Goal: Task Accomplishment & Management: Manage account settings

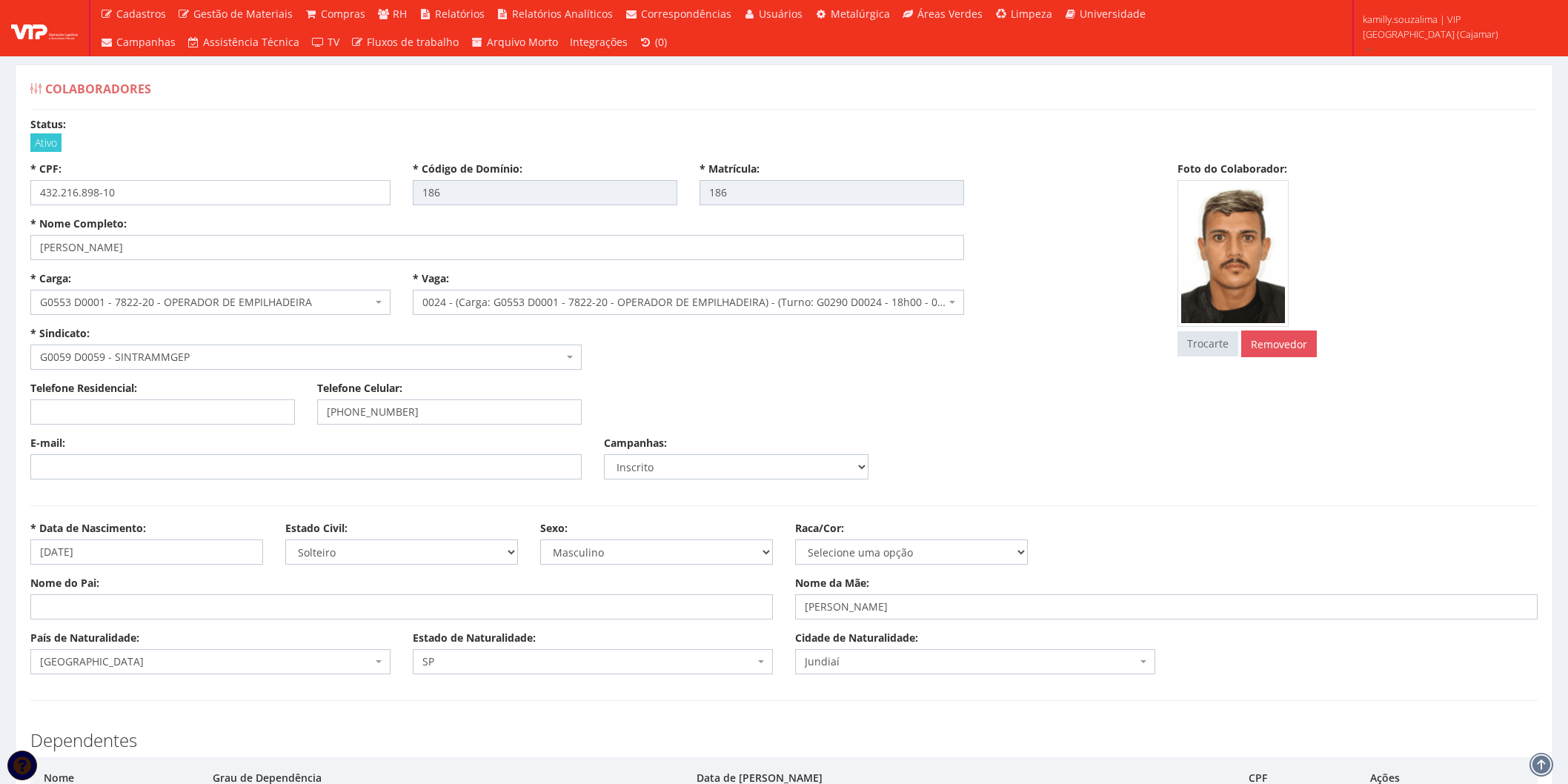
select select
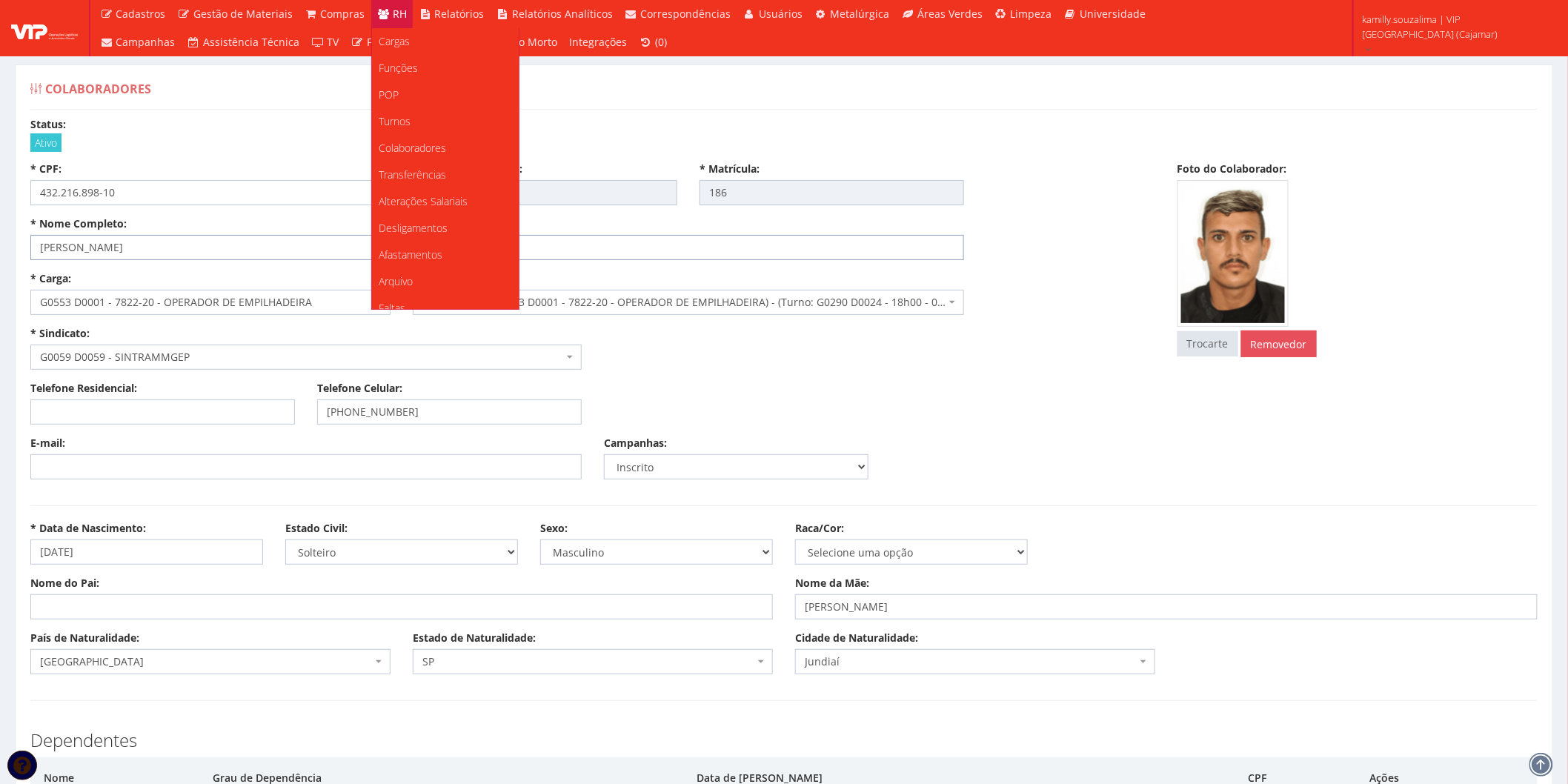
scroll to position [247, 0]
click at [450, 265] on link "Documentos" at bounding box center [445, 262] width 147 height 27
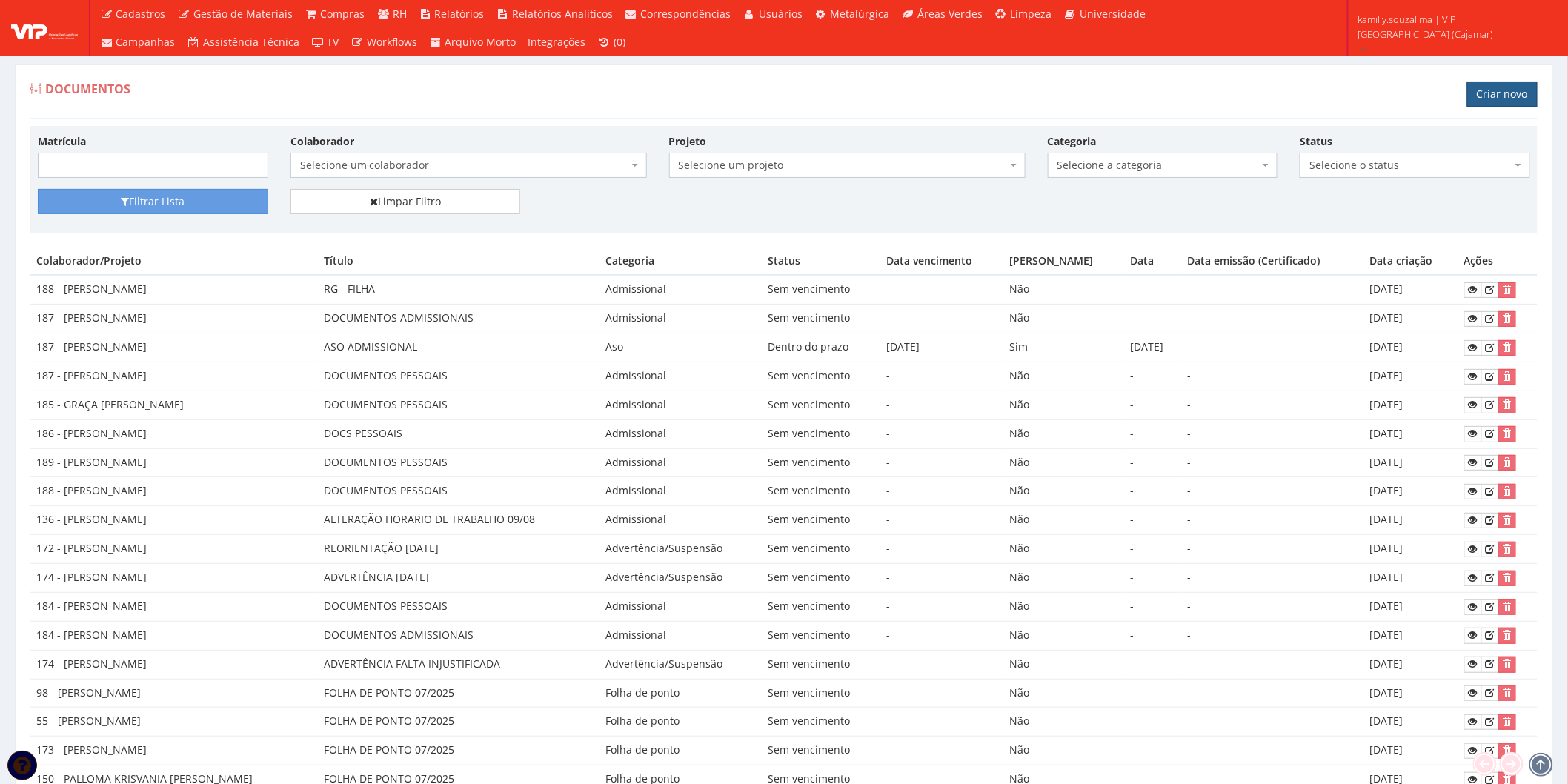
click at [1524, 87] on link "Criar novo" at bounding box center [1503, 94] width 70 height 25
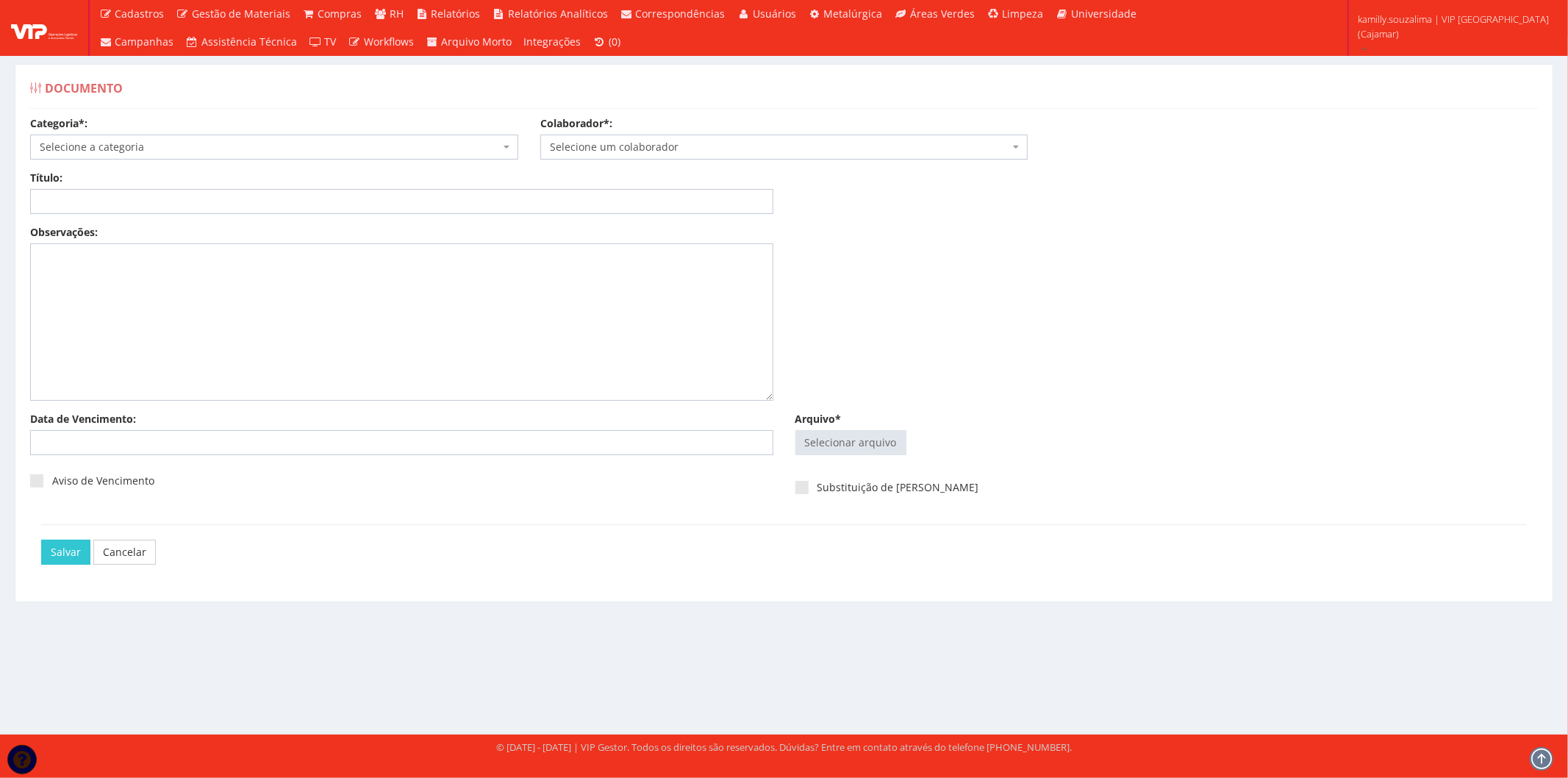
click at [97, 137] on span "Selecione a categoria" at bounding box center [274, 147] width 488 height 25
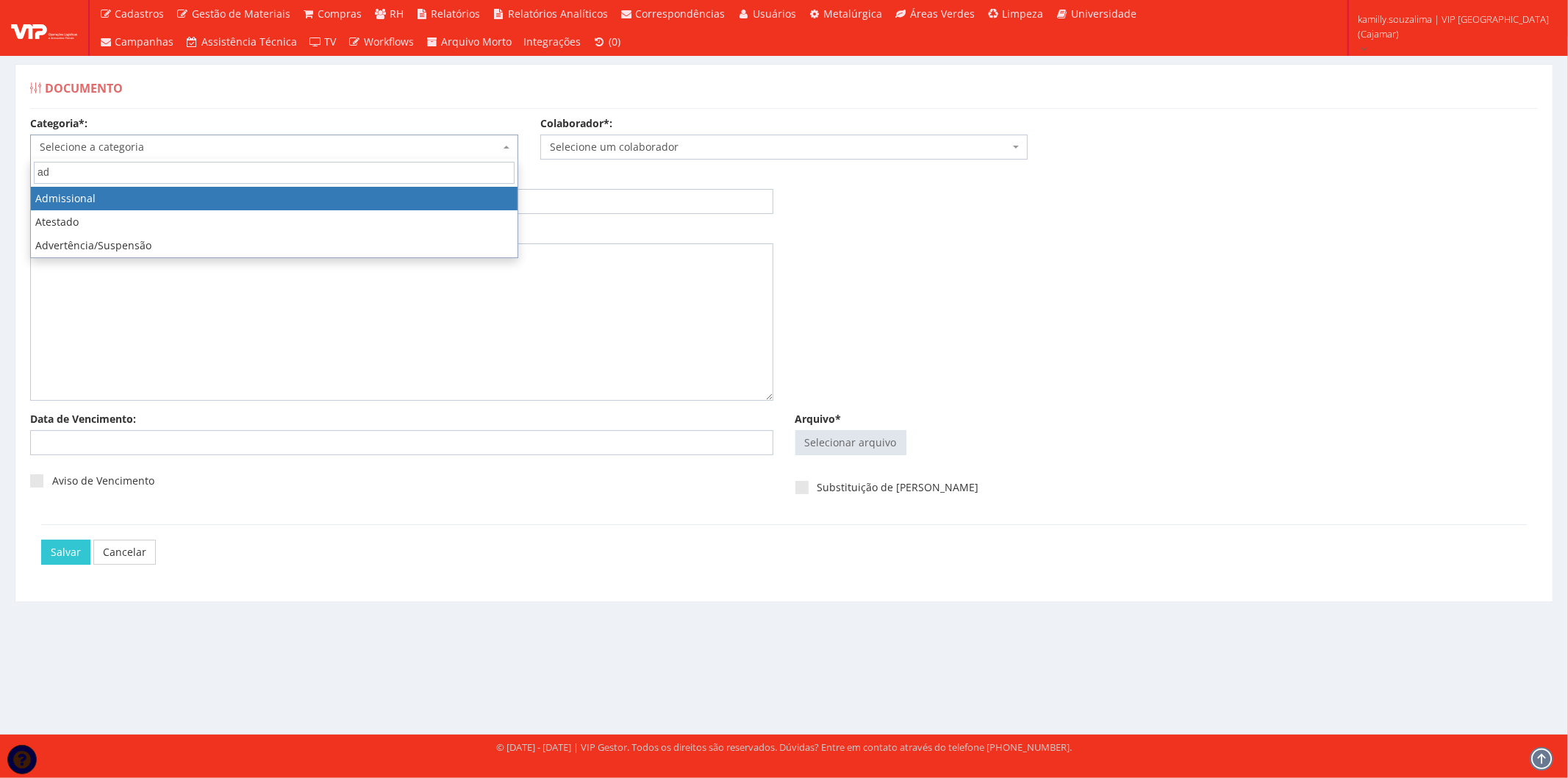
type input "ad"
select select "admissional"
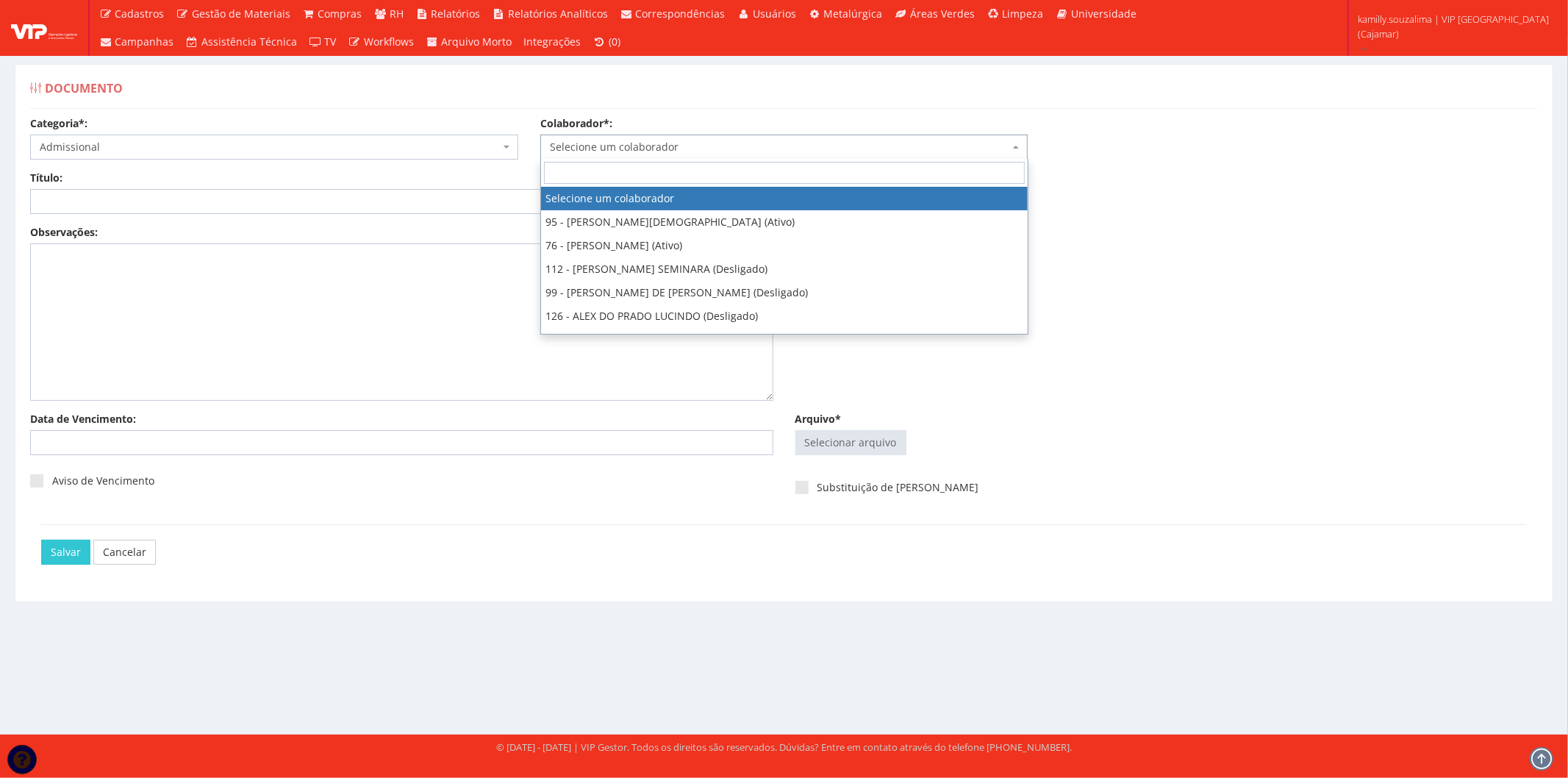
click at [674, 153] on span "Selecione um colaborador" at bounding box center [779, 147] width 460 height 15
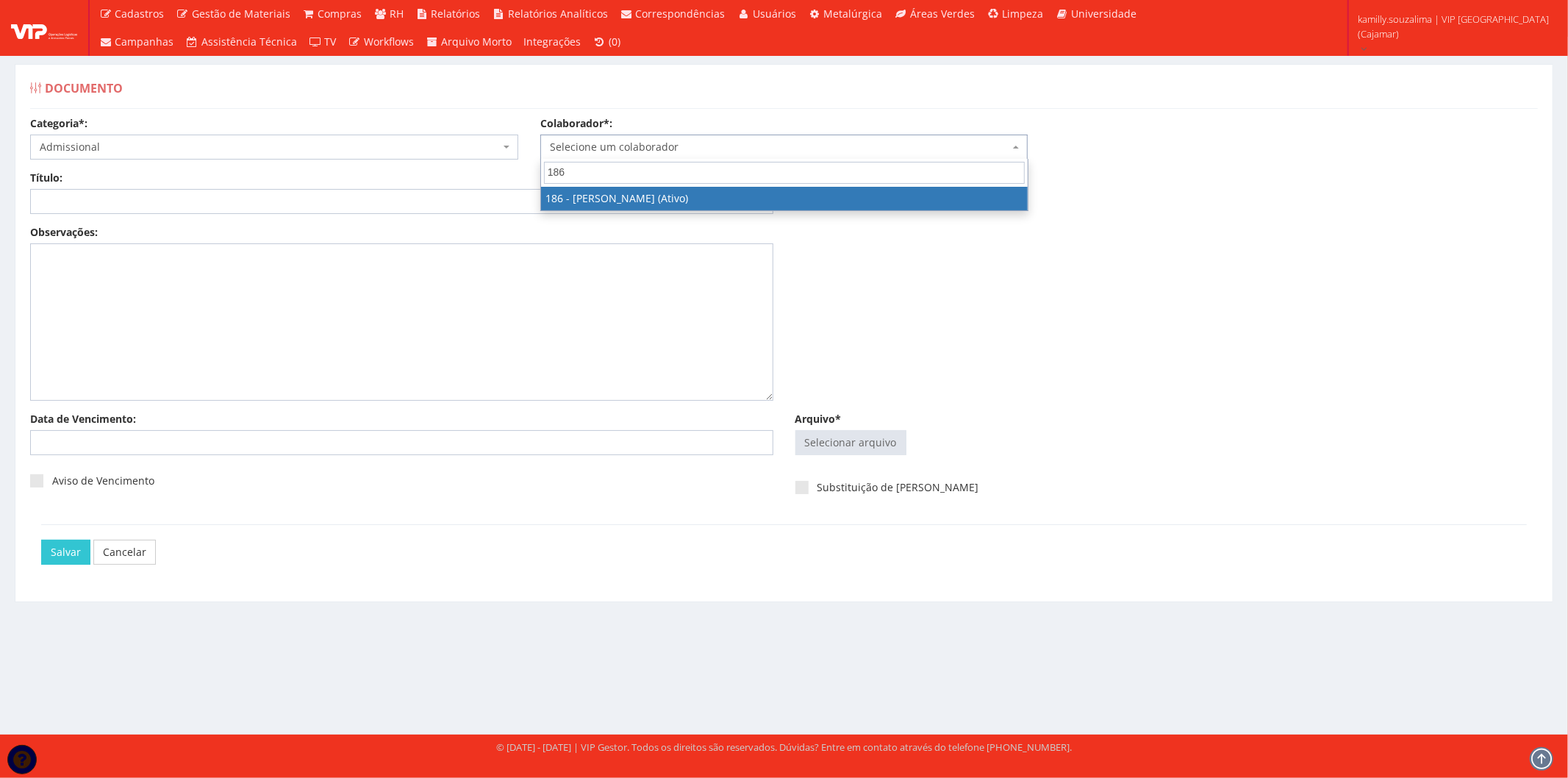
type input "186"
select select "4084"
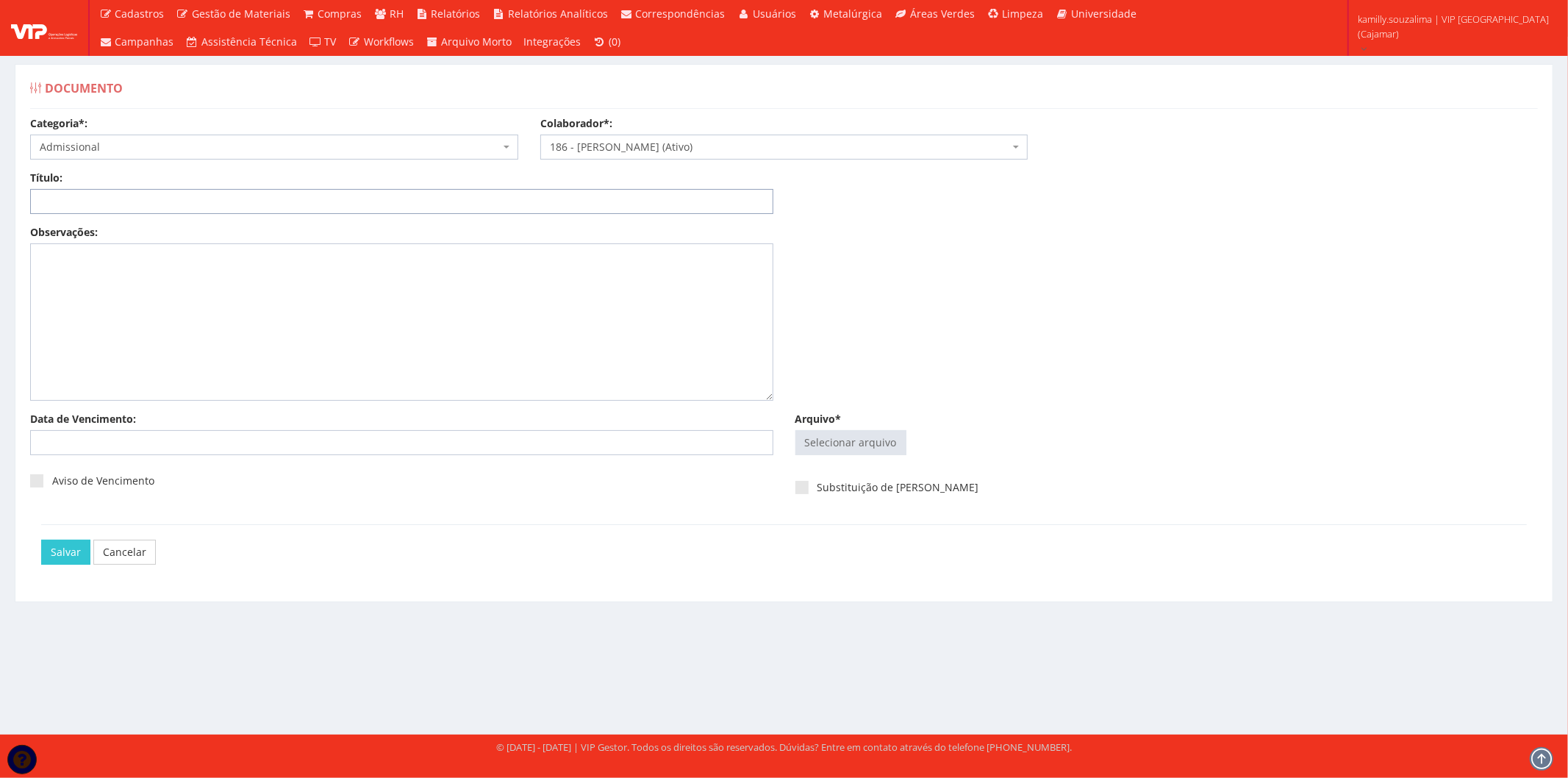
click at [388, 205] on input "Título:" at bounding box center [402, 201] width 744 height 25
type input "DOCUMENTOS ADMISSIONAIS"
click at [814, 443] on input "Arquivo*" at bounding box center [851, 443] width 110 height 23
type input "C:\fakepath\DOCS KAIO HENRIQUE MACIEL - Clicksign.pdf"
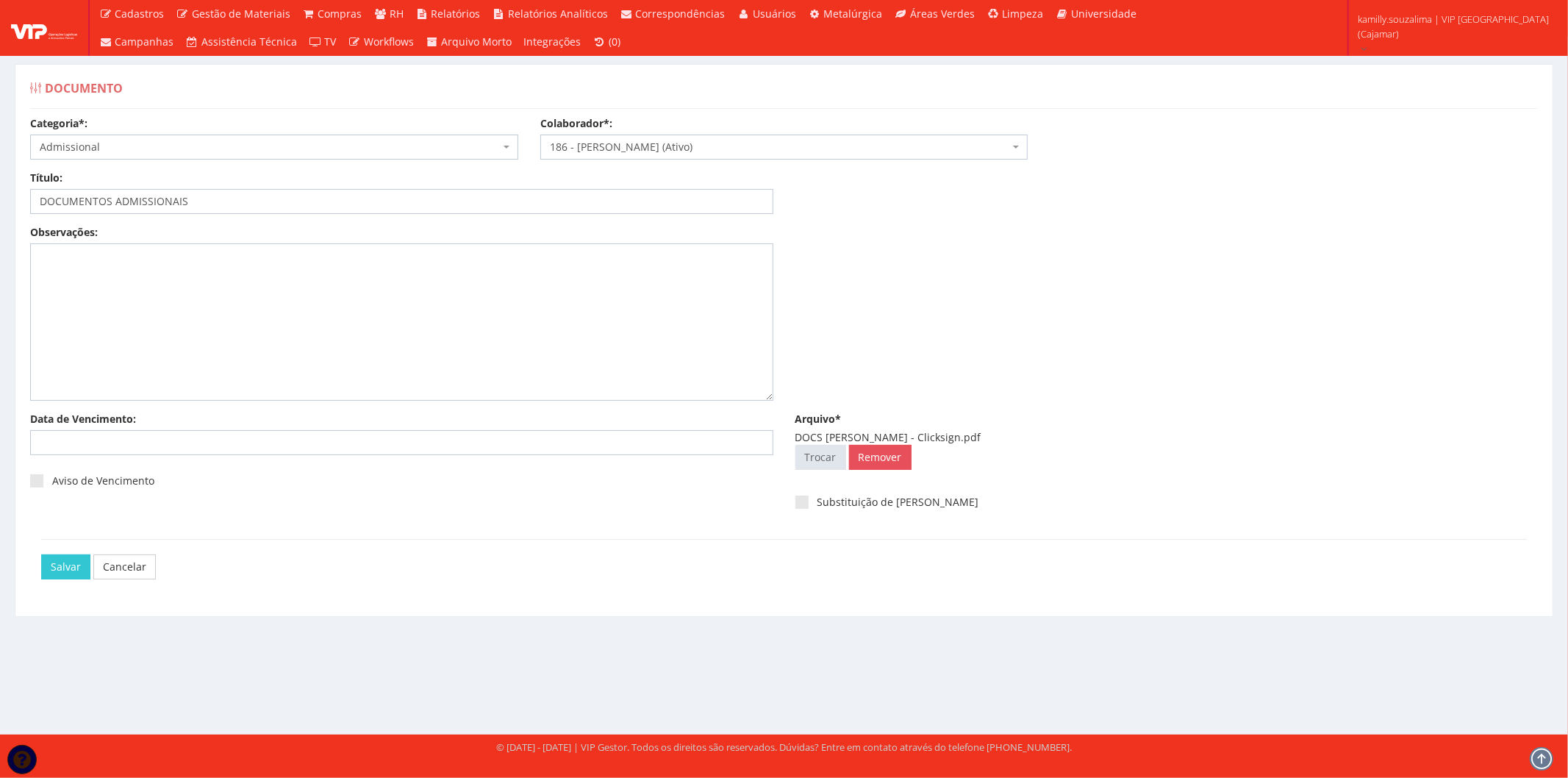
click at [61, 553] on div "Salvar Cancelar" at bounding box center [784, 567] width 1486 height 55
click at [52, 579] on input "Salvar" at bounding box center [66, 567] width 49 height 25
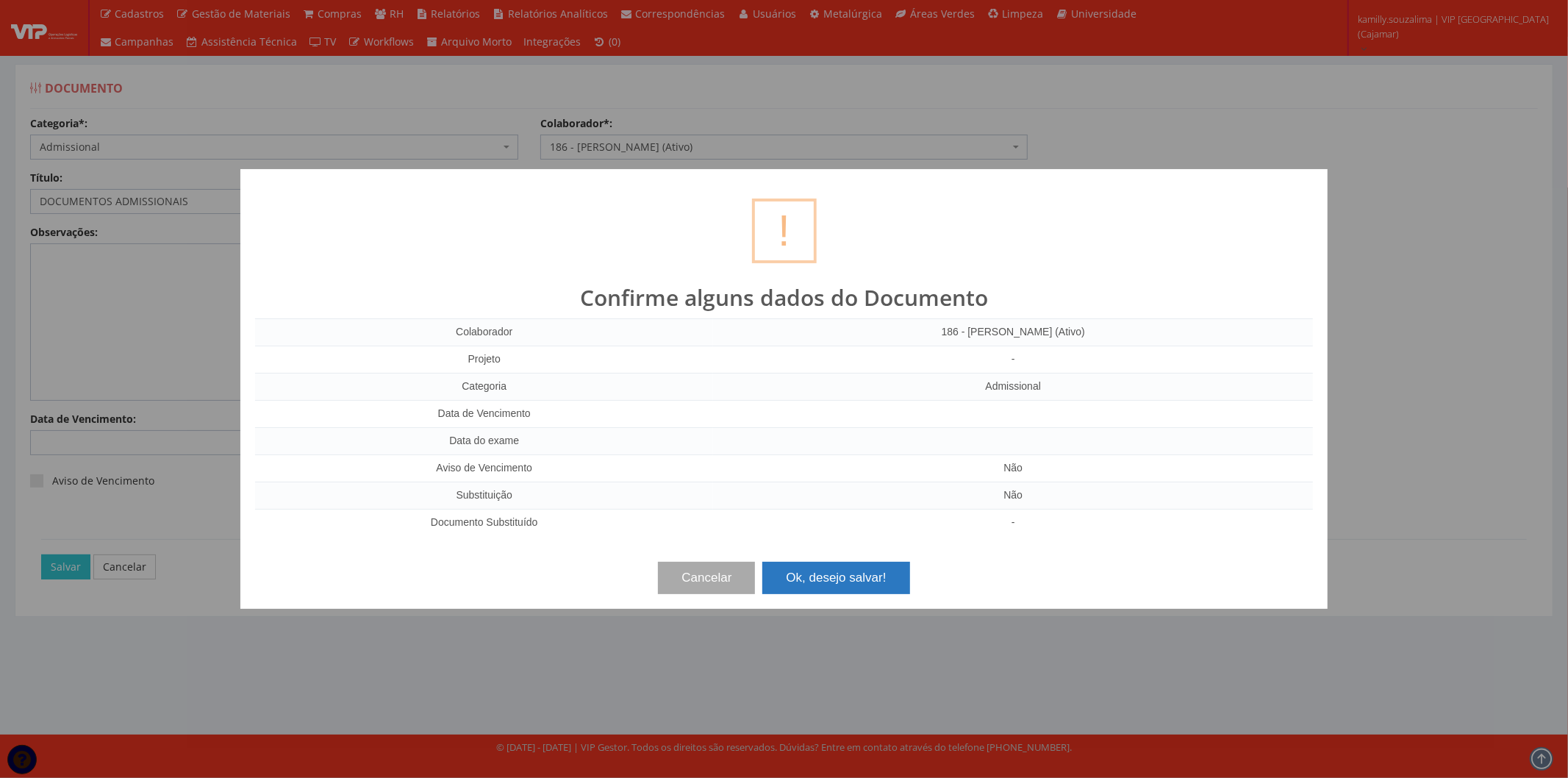
click at [843, 592] on button "Ok, desejo salvar!" at bounding box center [836, 577] width 147 height 32
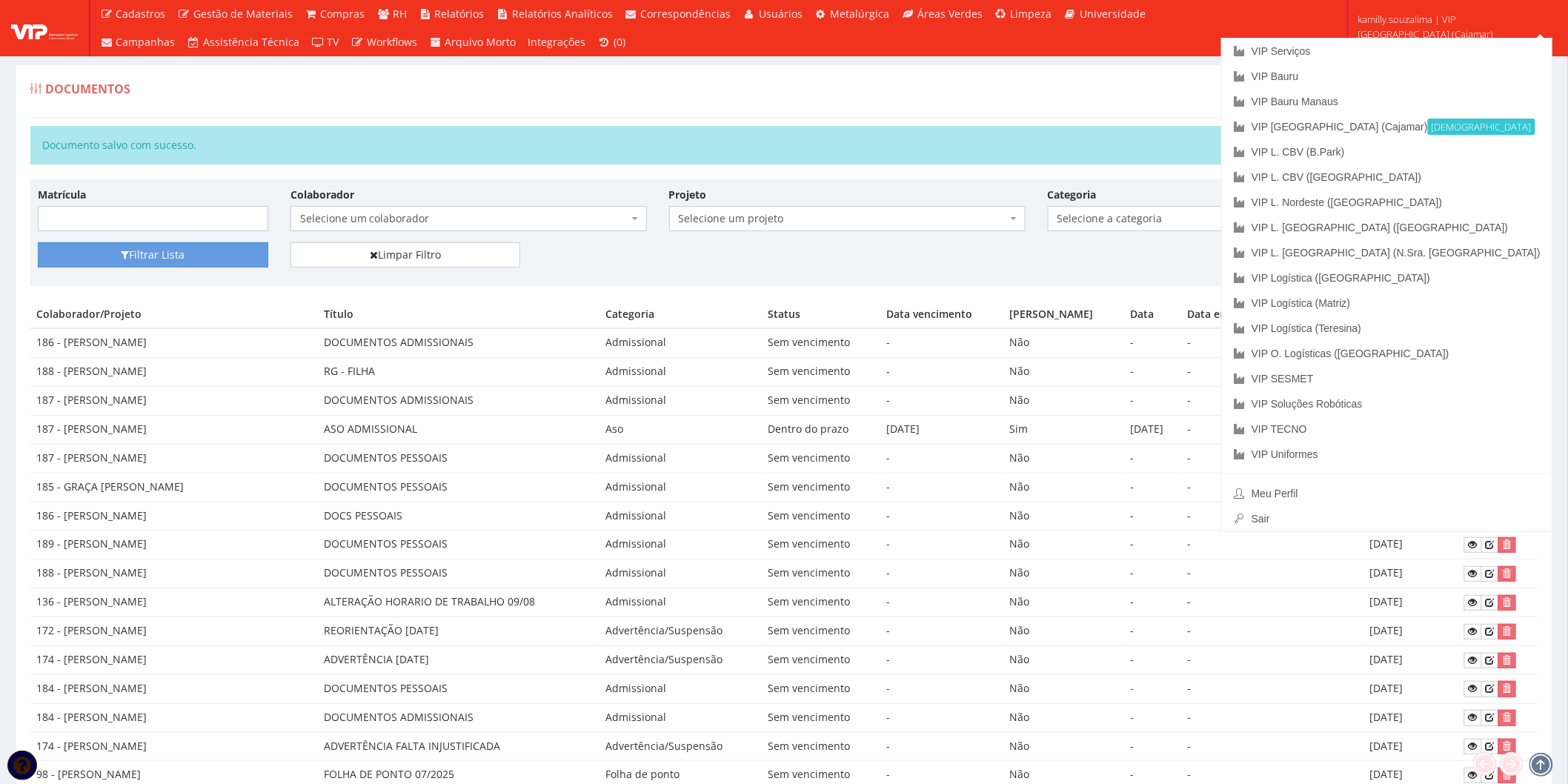
click at [1261, 135] on div "Documento salvo com sucesso." at bounding box center [784, 145] width 1508 height 39
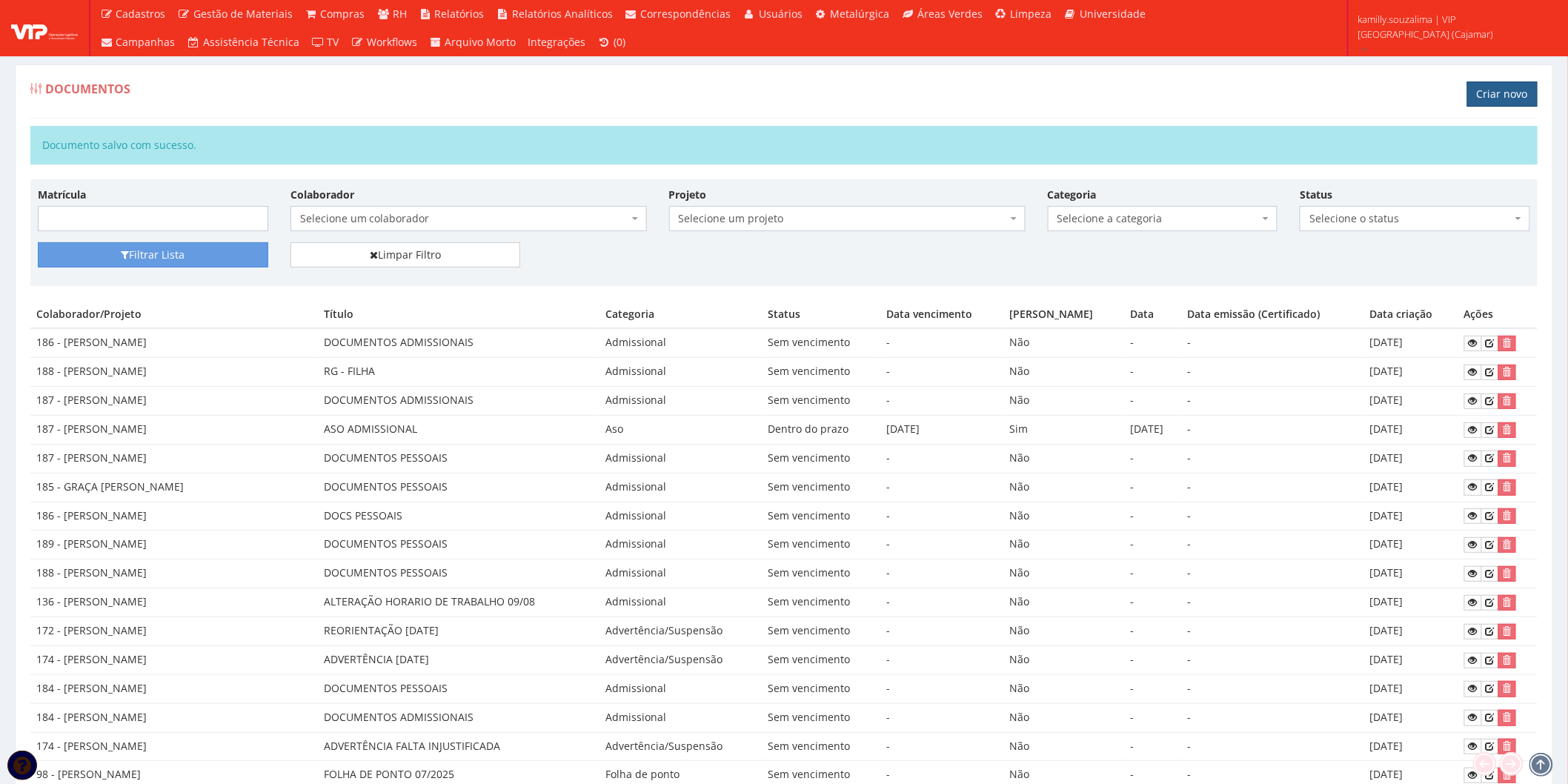
click at [1483, 89] on link "Criar novo" at bounding box center [1503, 94] width 70 height 25
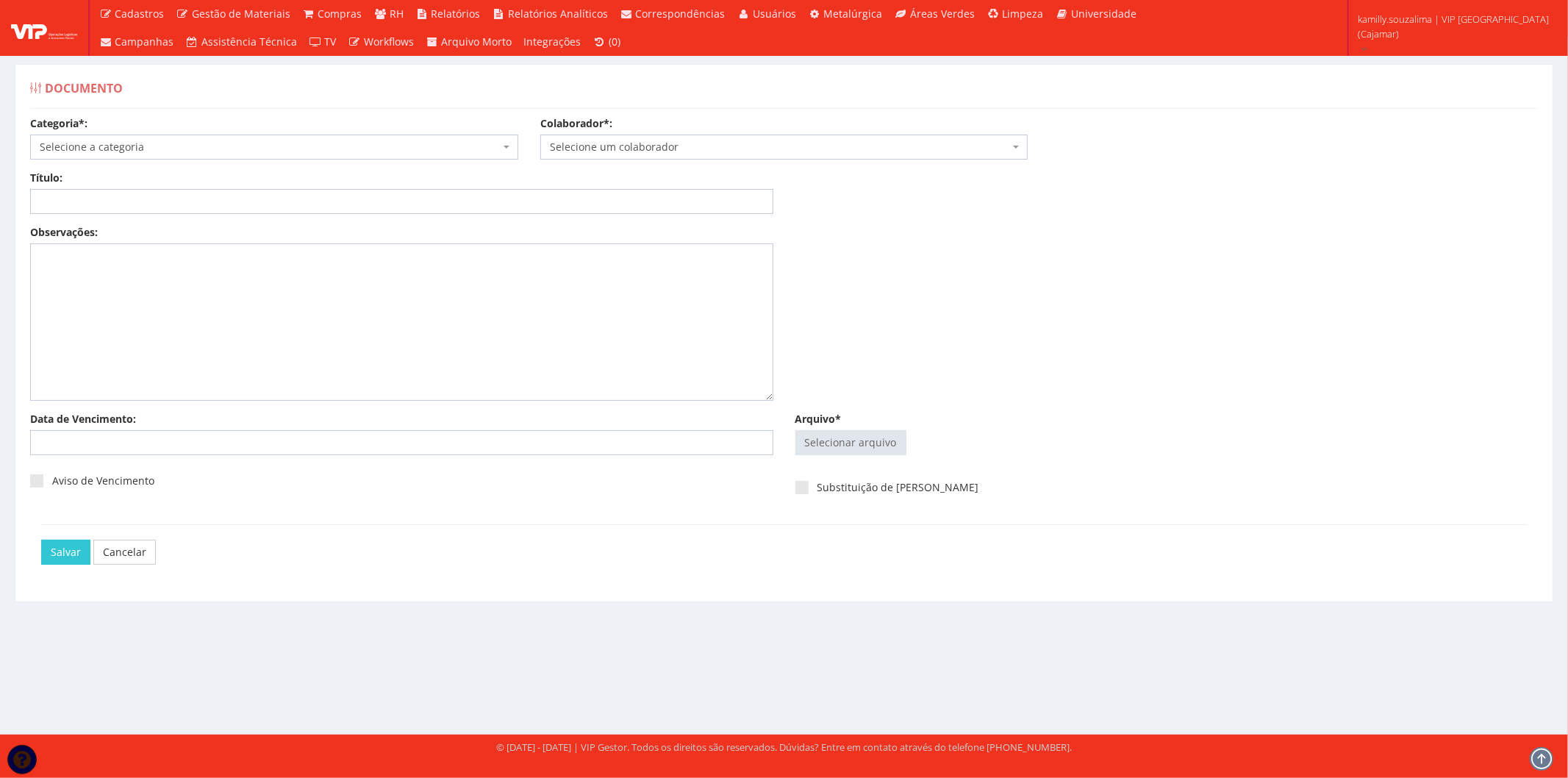
click at [246, 137] on span "Selecione a categoria" at bounding box center [274, 147] width 488 height 25
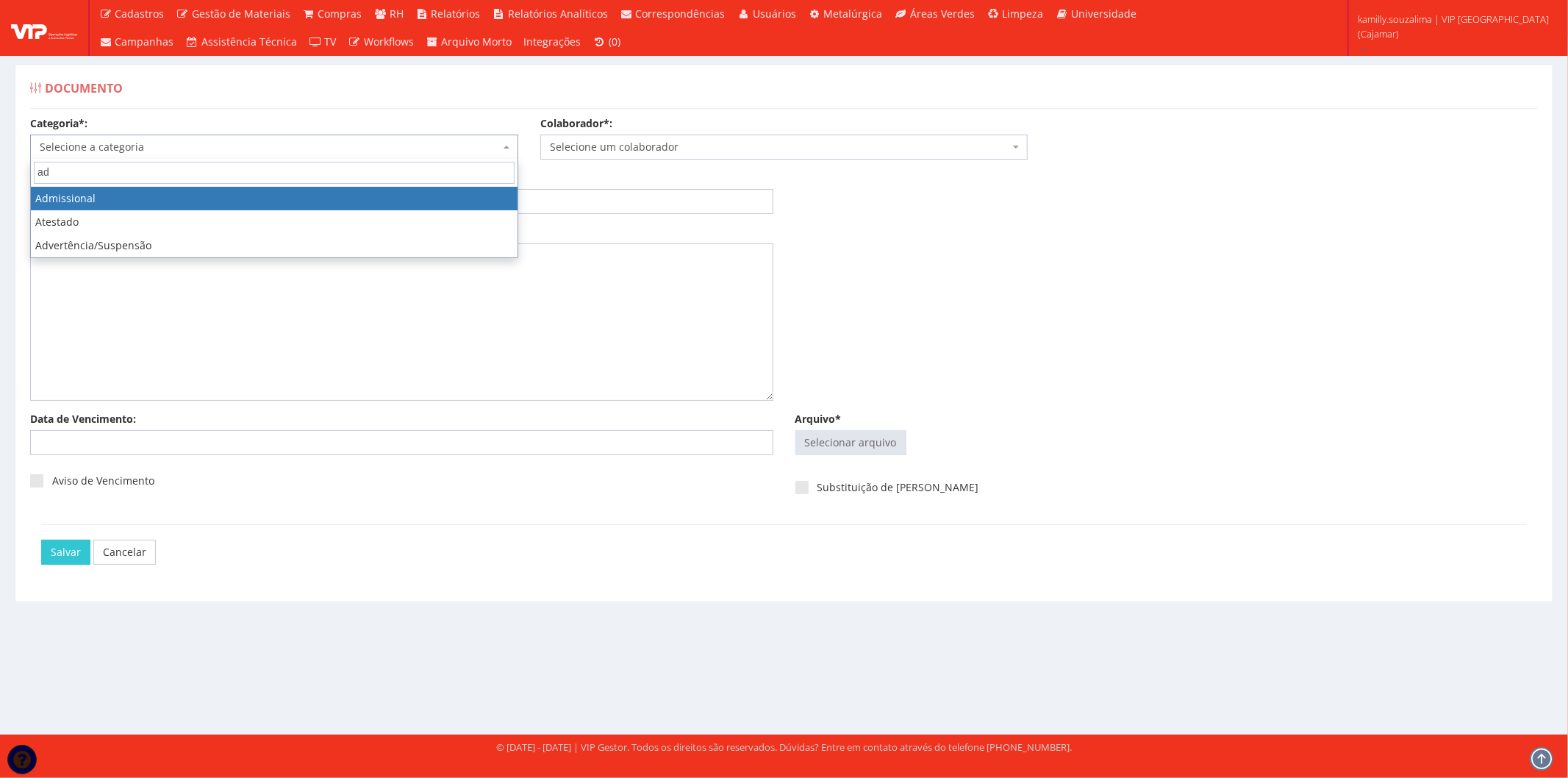
type input "ad"
select select "admissional"
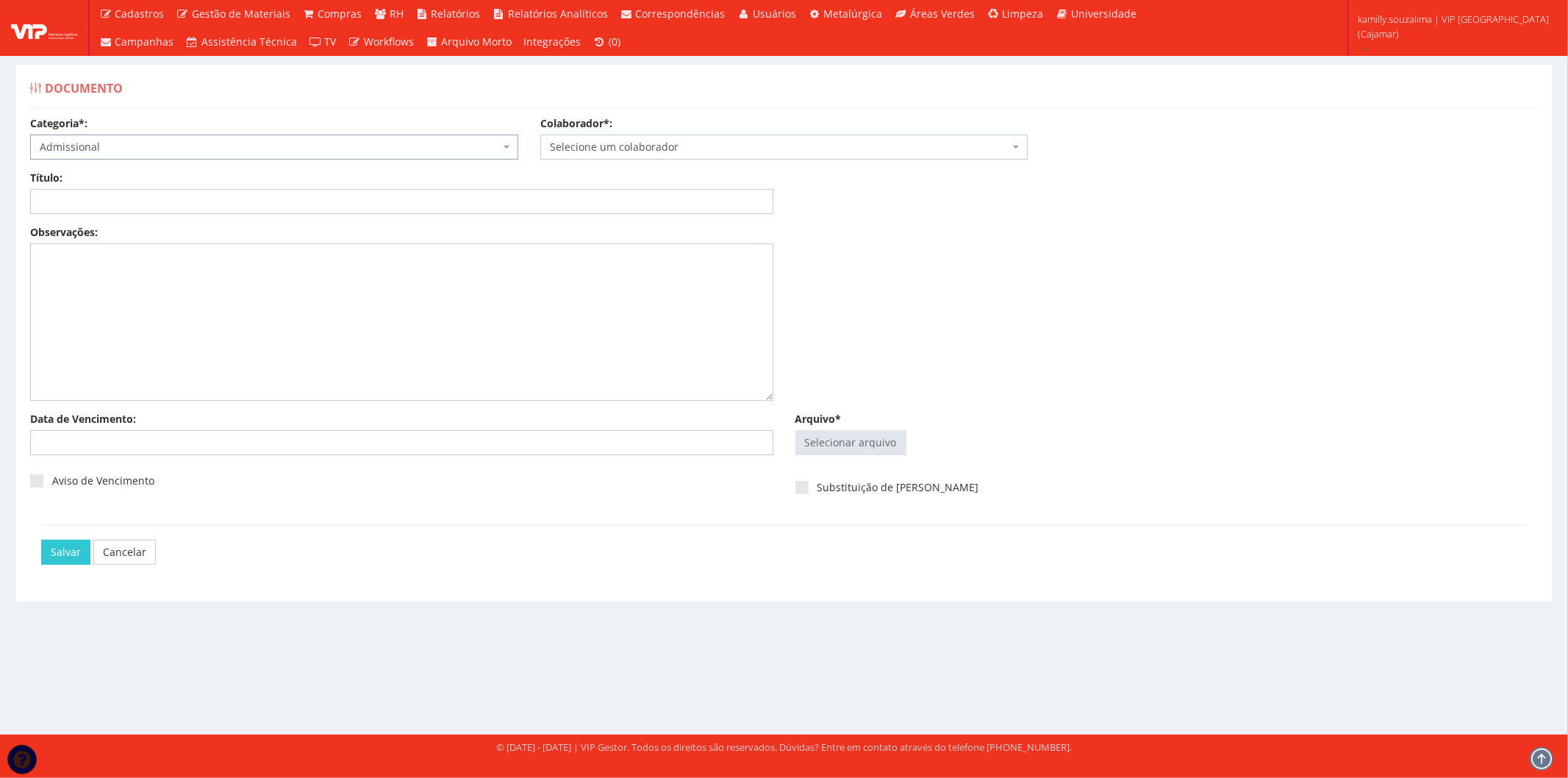
click at [656, 145] on span "Selecione um colaborador" at bounding box center [779, 147] width 460 height 15
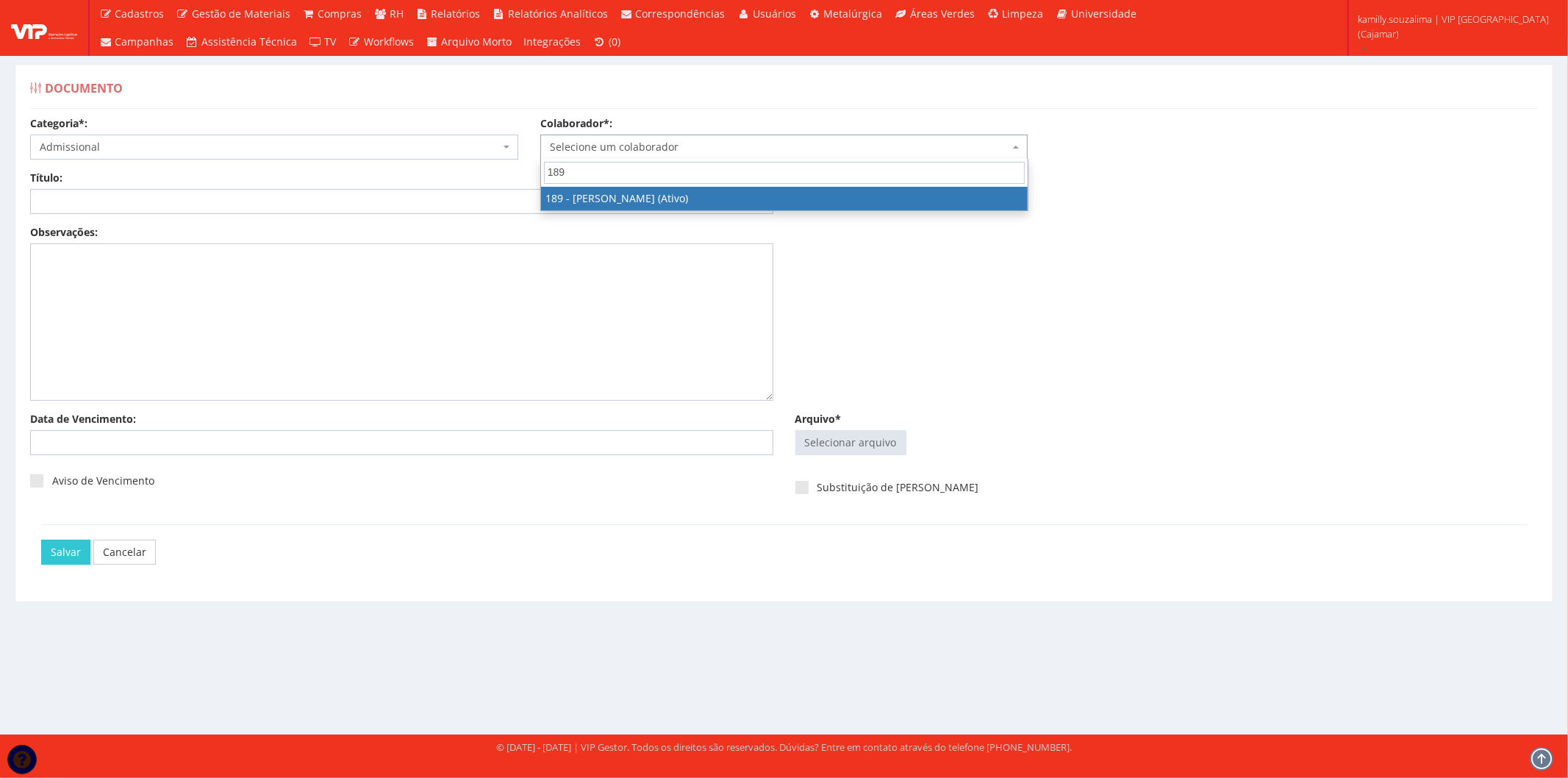
type input "189"
select select "4087"
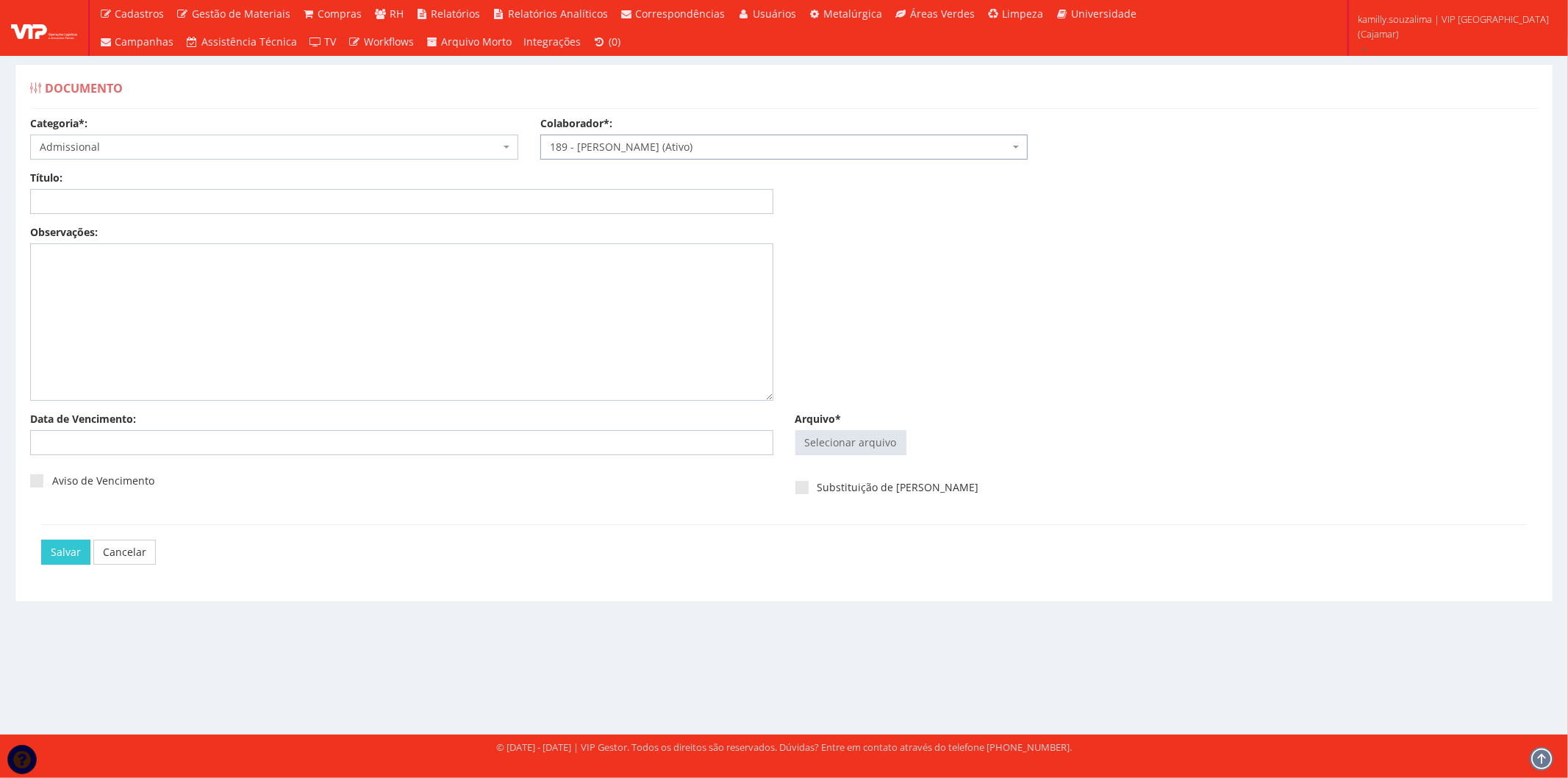
drag, startPoint x: 156, startPoint y: 229, endPoint x: 133, endPoint y: 204, distance: 34.0
click at [155, 225] on div "Observações:" at bounding box center [402, 312] width 765 height 176
click at [133, 202] on input "Título:" at bounding box center [402, 201] width 744 height 25
type input "DOCUMENTOS ADMISSIONAIS"
click at [871, 450] on input "Arquivo*" at bounding box center [851, 443] width 110 height 23
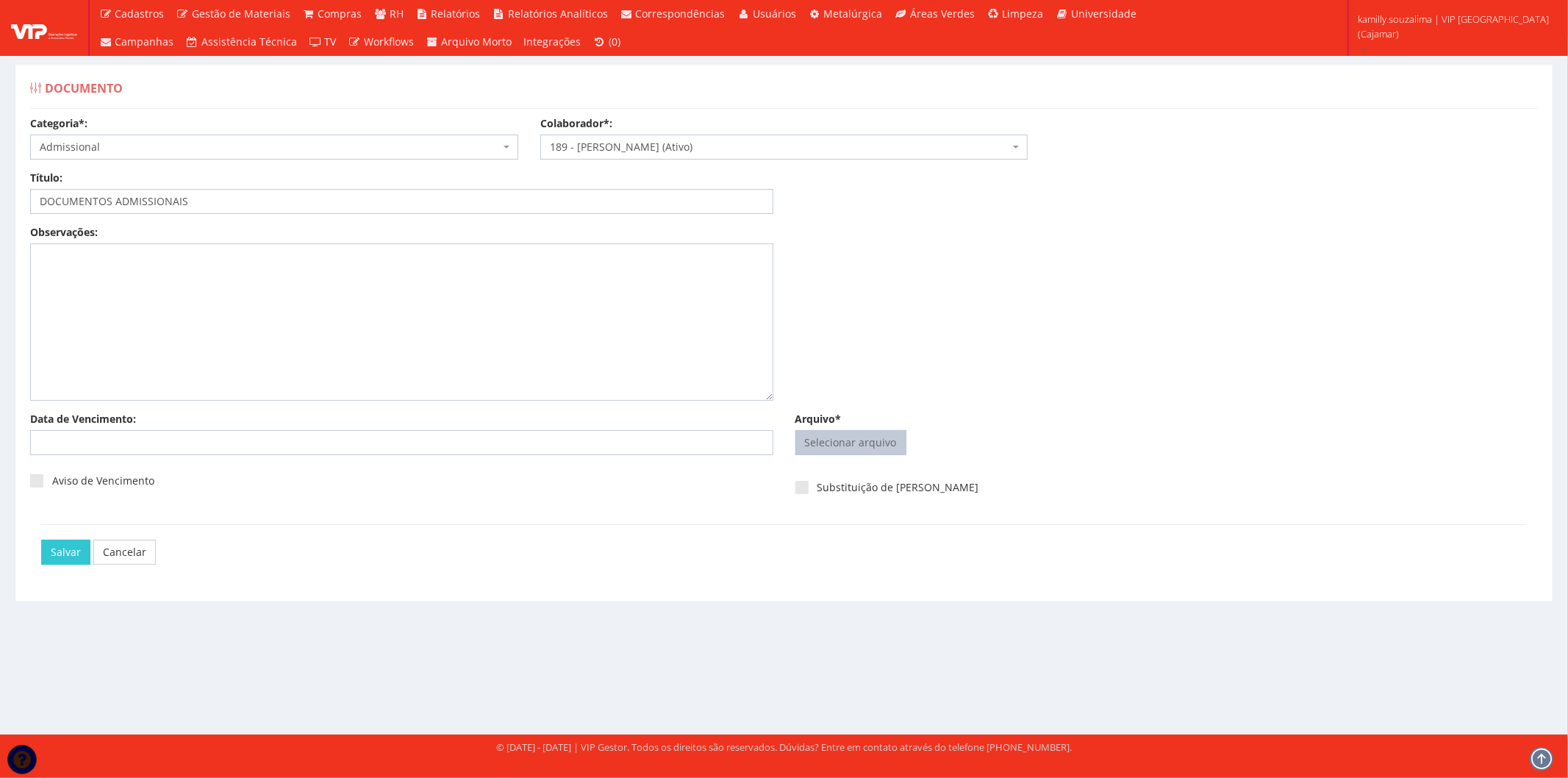
type input "C:\fakepath\DOCS RAFAEL OLIVEIRA DA CONCEIÇÃO - Clicksign.pdf"
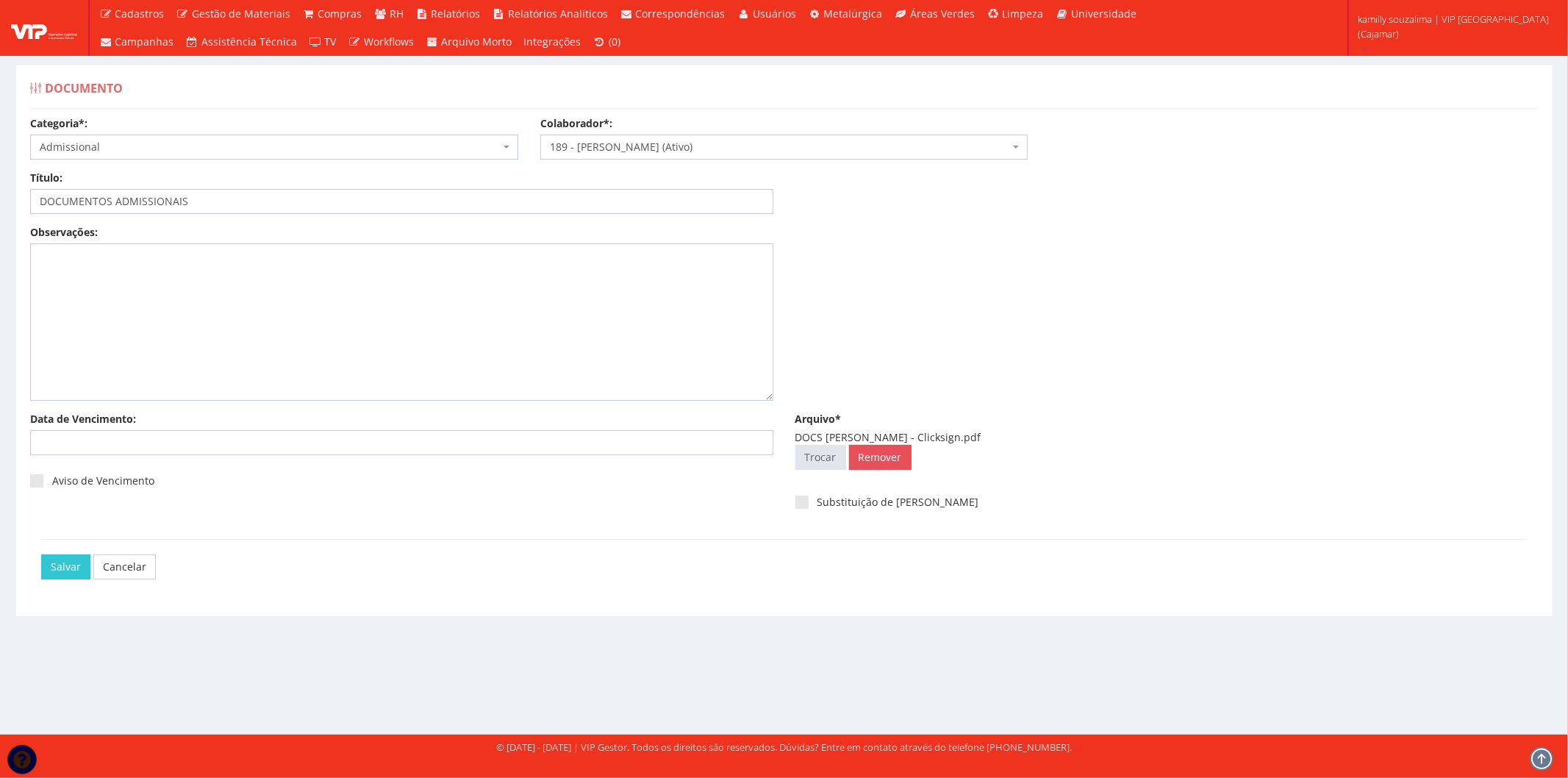
click at [35, 565] on div "Salvar Cancelar" at bounding box center [784, 567] width 1508 height 55
click at [54, 571] on input "Salvar" at bounding box center [66, 567] width 49 height 25
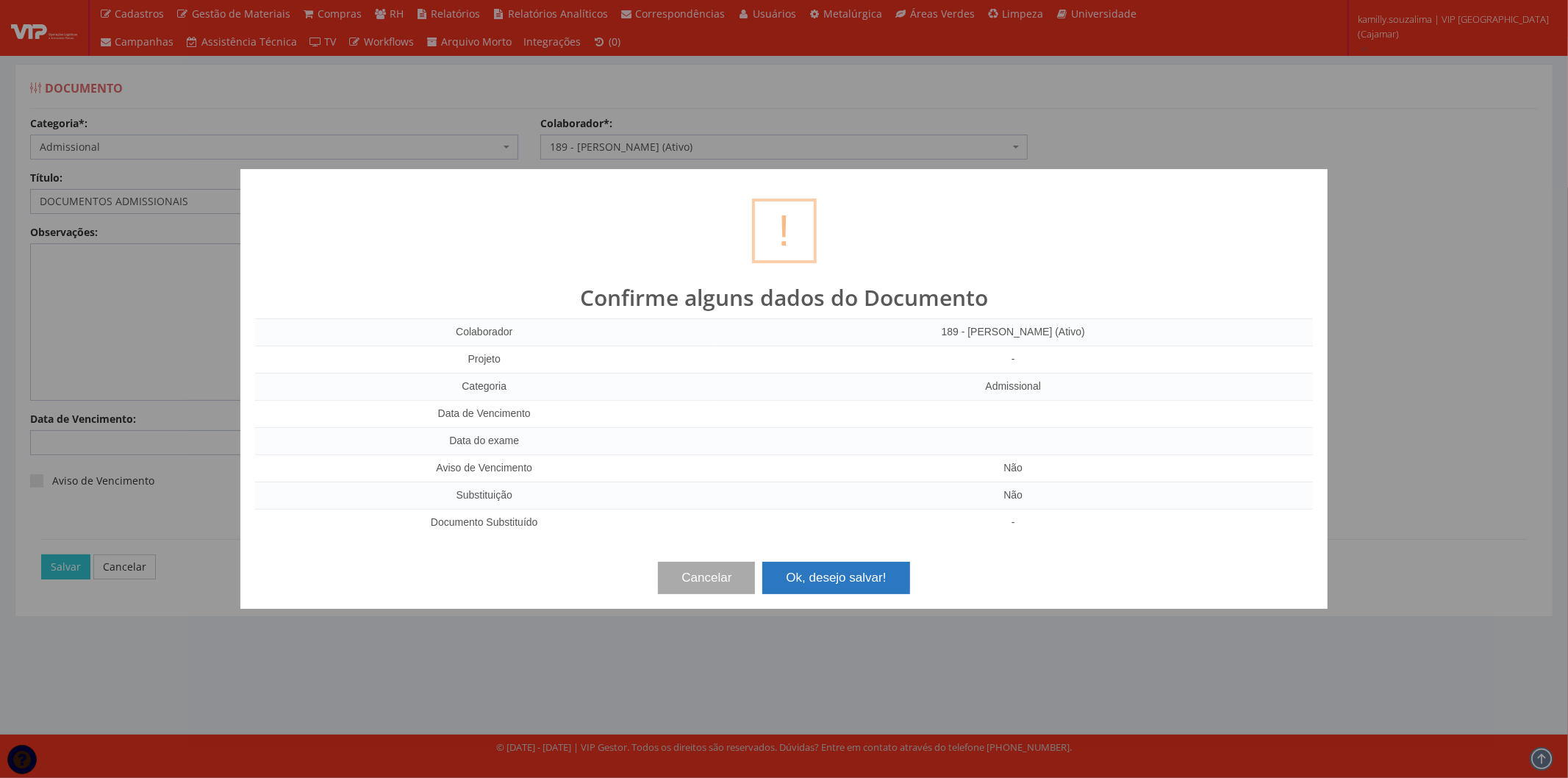
click at [810, 582] on button "Ok, desejo salvar!" at bounding box center [836, 577] width 147 height 32
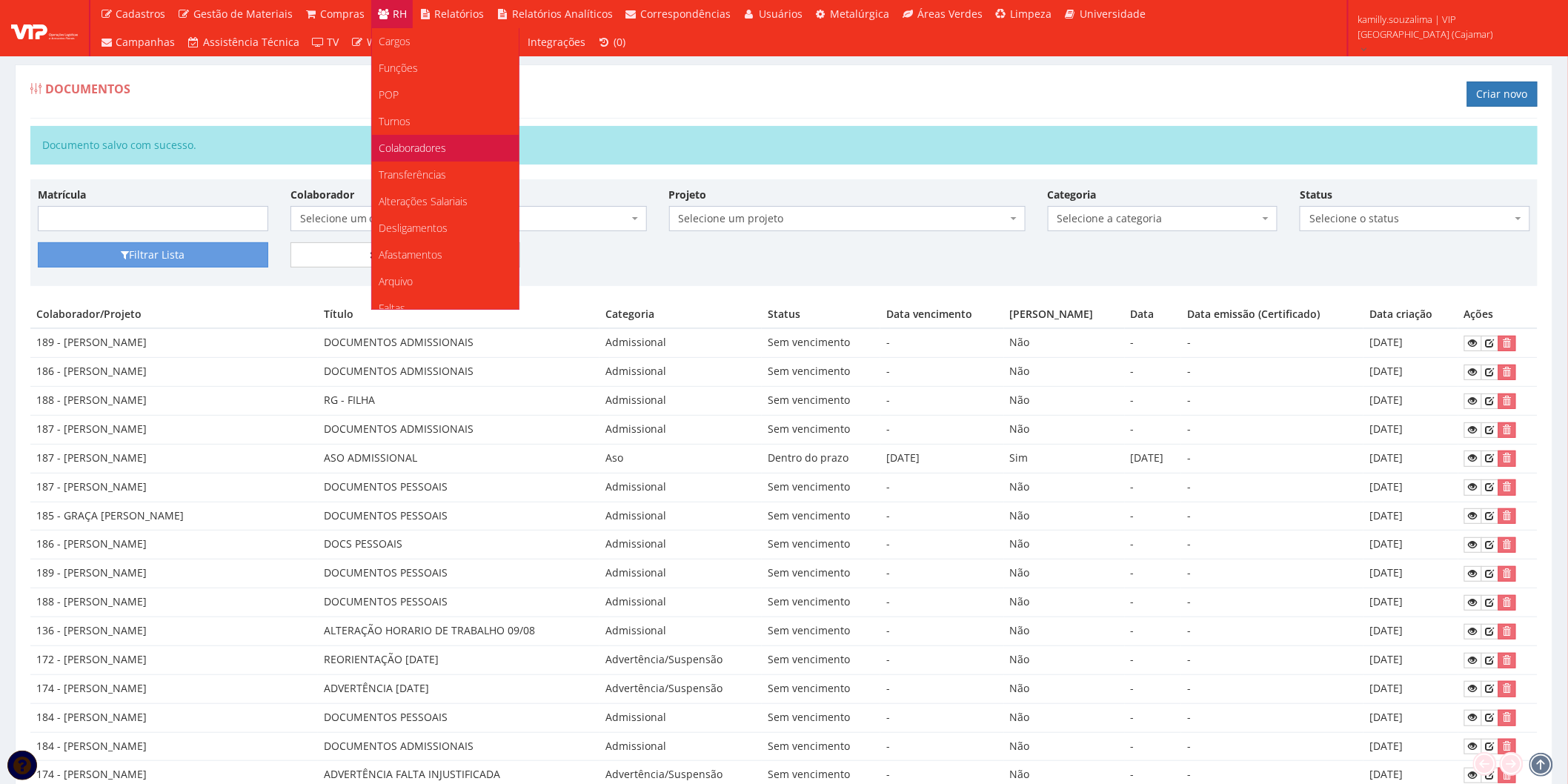
click at [426, 150] on span "Colaboradores" at bounding box center [413, 148] width 67 height 14
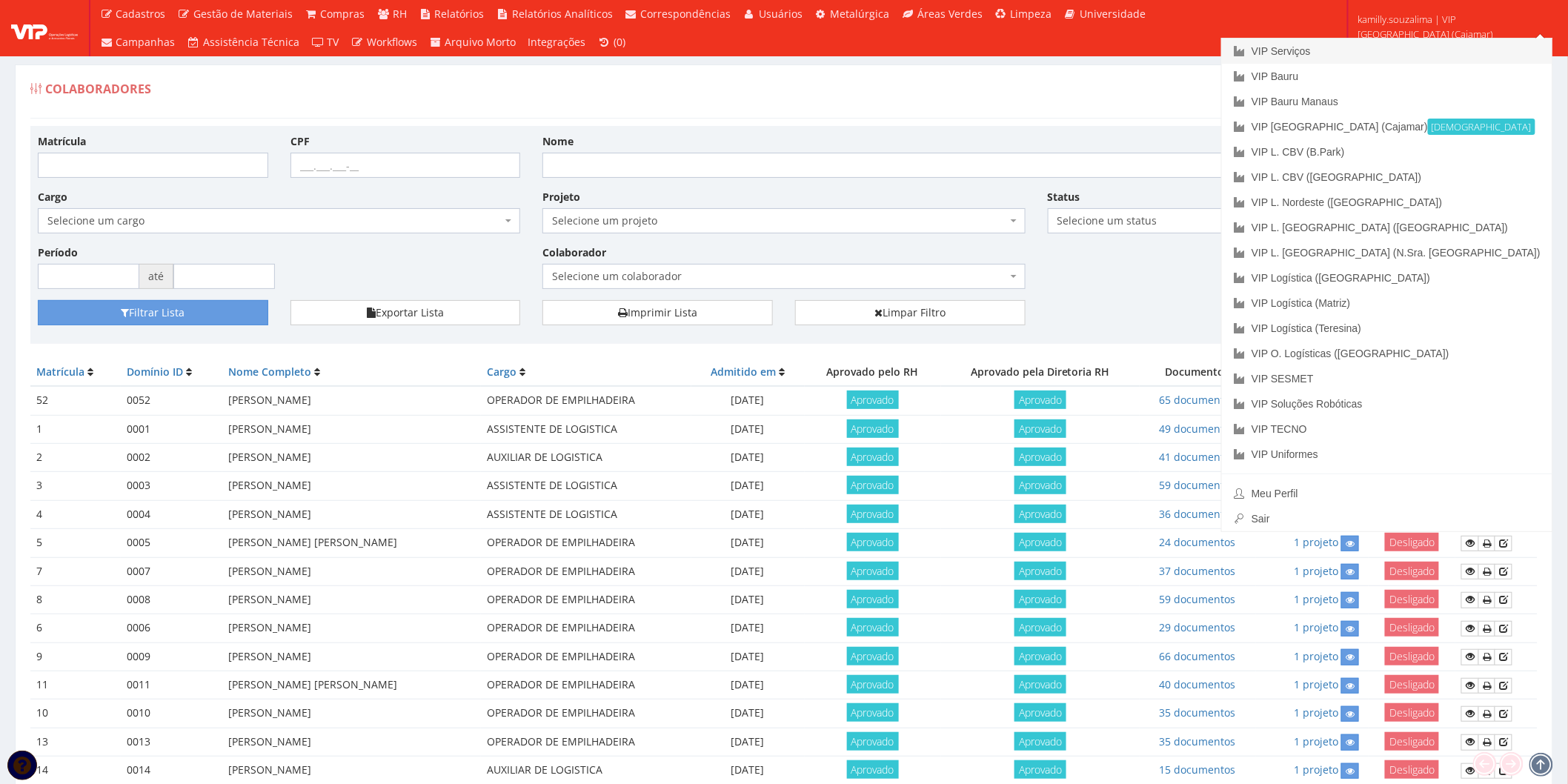
click at [1443, 45] on link "VIP Serviços" at bounding box center [1388, 51] width 330 height 25
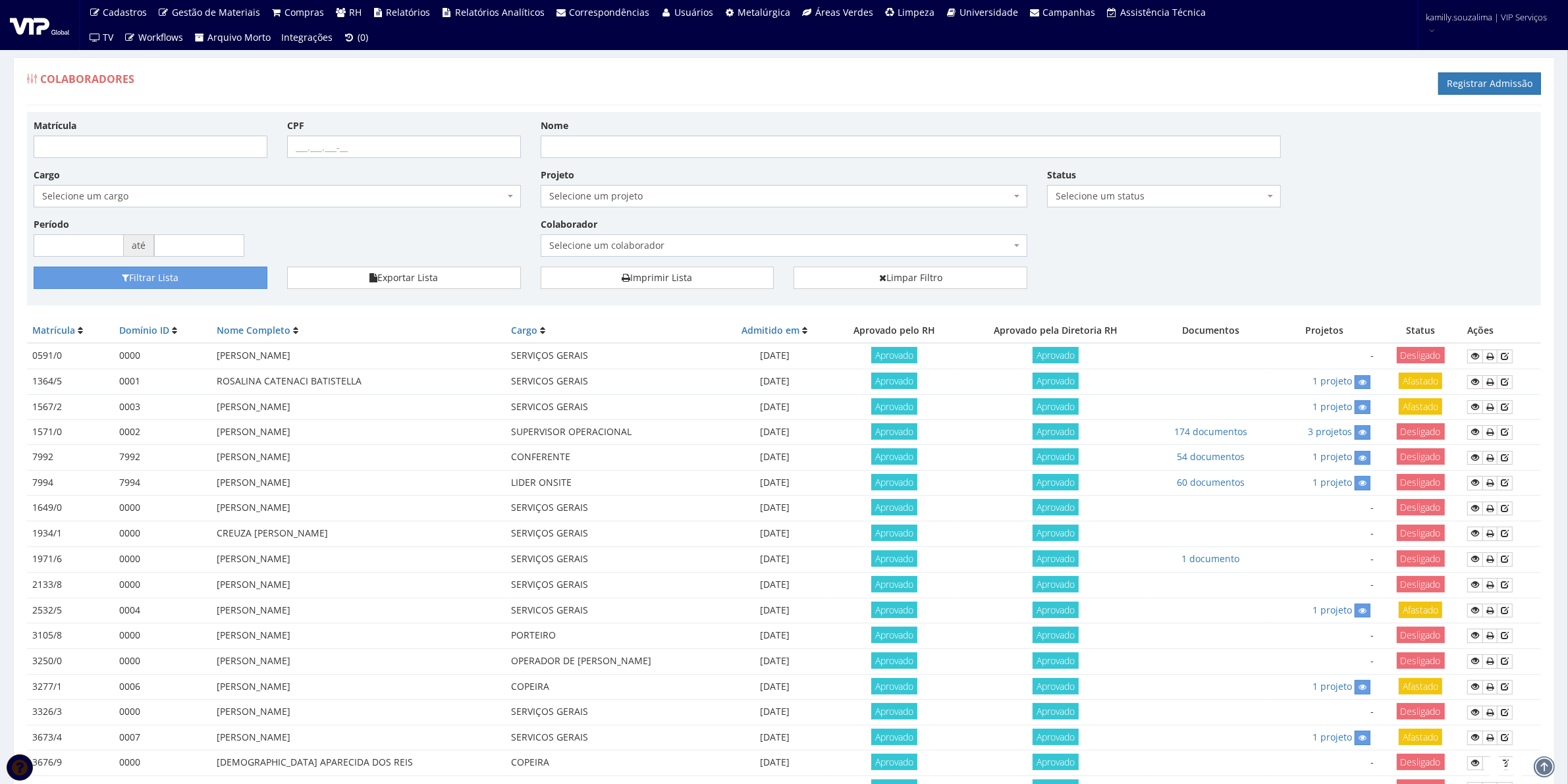
drag, startPoint x: 1227, startPoint y: 252, endPoint x: 660, endPoint y: 446, distance: 599.3
click at [1227, 252] on div "Matrícula CPF Nome Cargo Selecione um cargo G0610 D0029 - 4110-05 - AGENTE DE A…" at bounding box center [784, 192] width 1520 height 148
click at [422, 406] on div "Colaboradores Registrar Admissão Matrícula CPF Nome Cargo Selecione um cargo G0…" at bounding box center [784, 614] width 1541 height 1112
click at [1186, 270] on div "Filtrar Lista Exportar Lista Imprimir Lista Limpar Filtro" at bounding box center [784, 282] width 1520 height 32
click at [1103, 212] on div "Matrícula CPF Nome Cargo Selecione um cargo G0610 D0029 - 4110-05 - AGENTE DE A…" at bounding box center [784, 192] width 1520 height 148
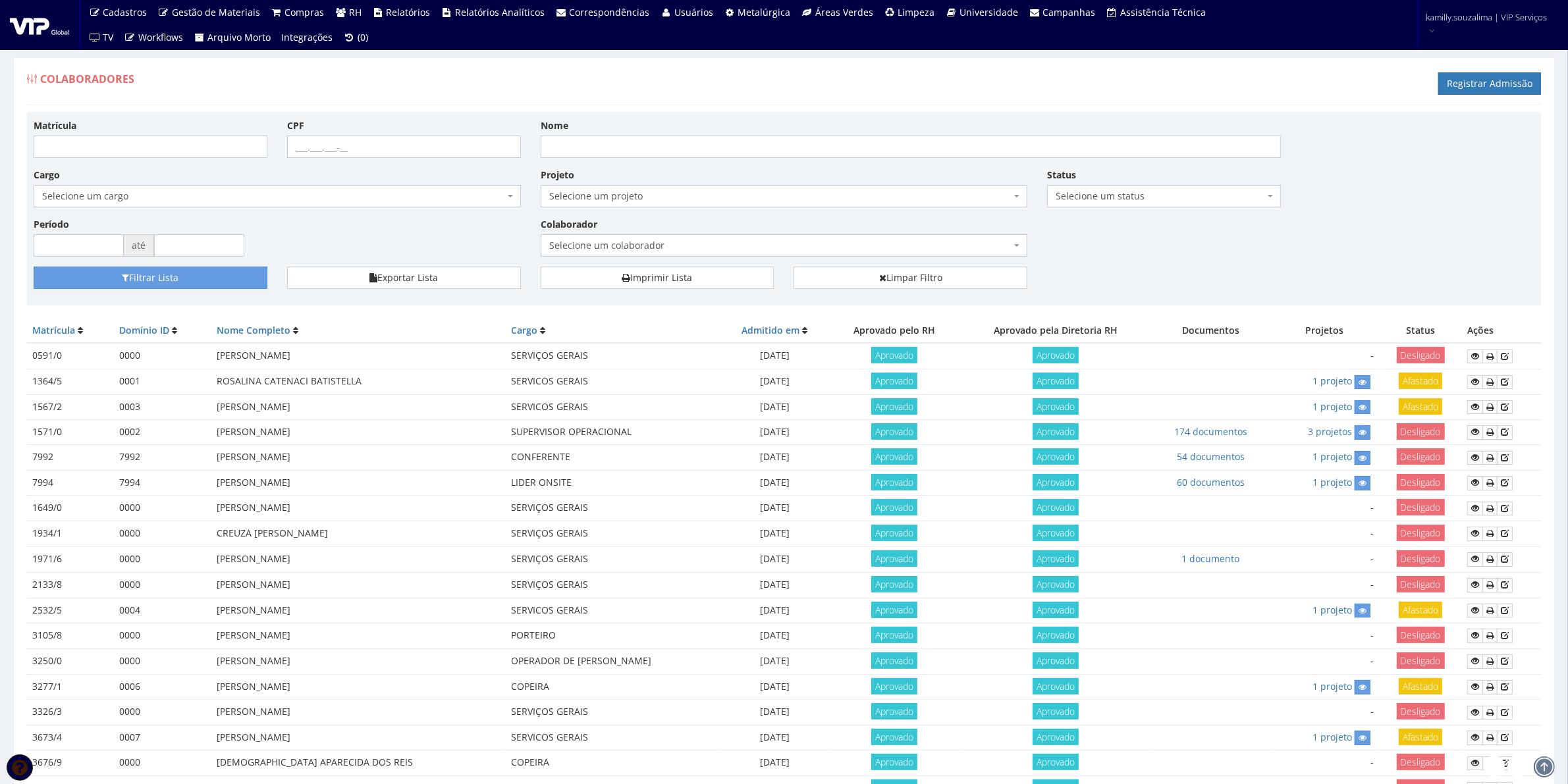
click at [1097, 194] on span "Selecione um status" at bounding box center [1160, 197] width 209 height 13
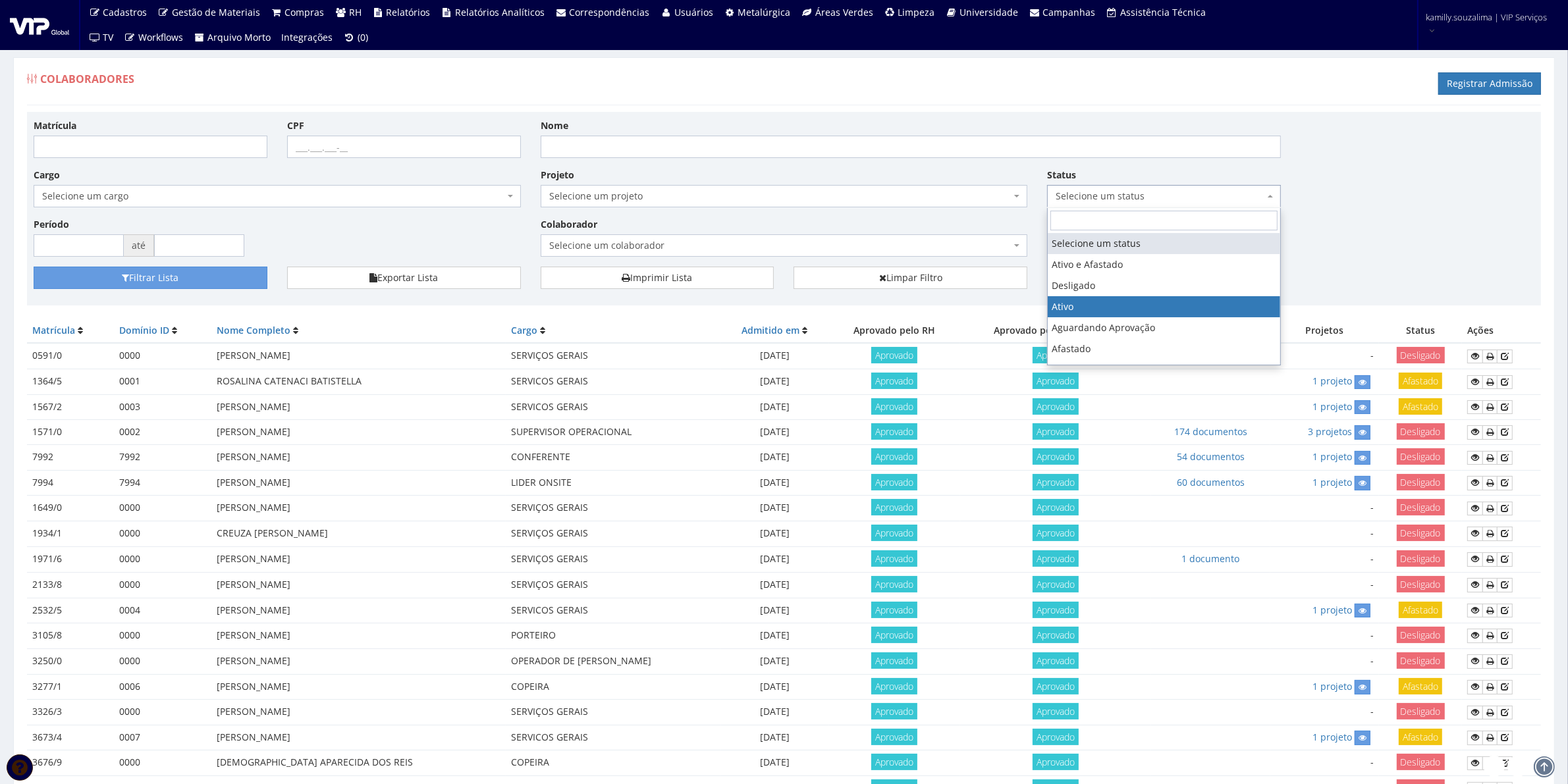
select select "1"
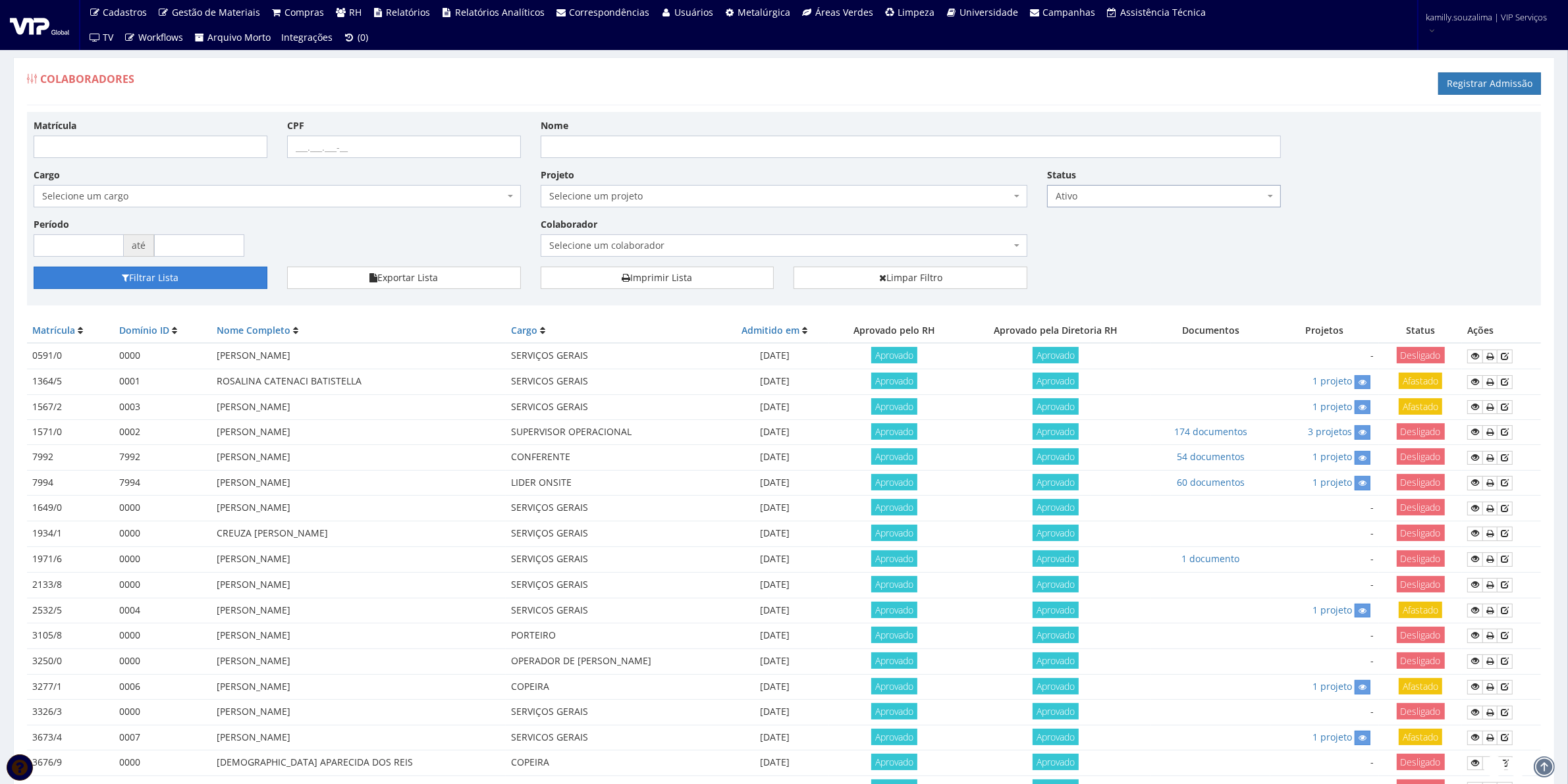
click at [246, 276] on button "Filtrar Lista" at bounding box center [150, 278] width 234 height 22
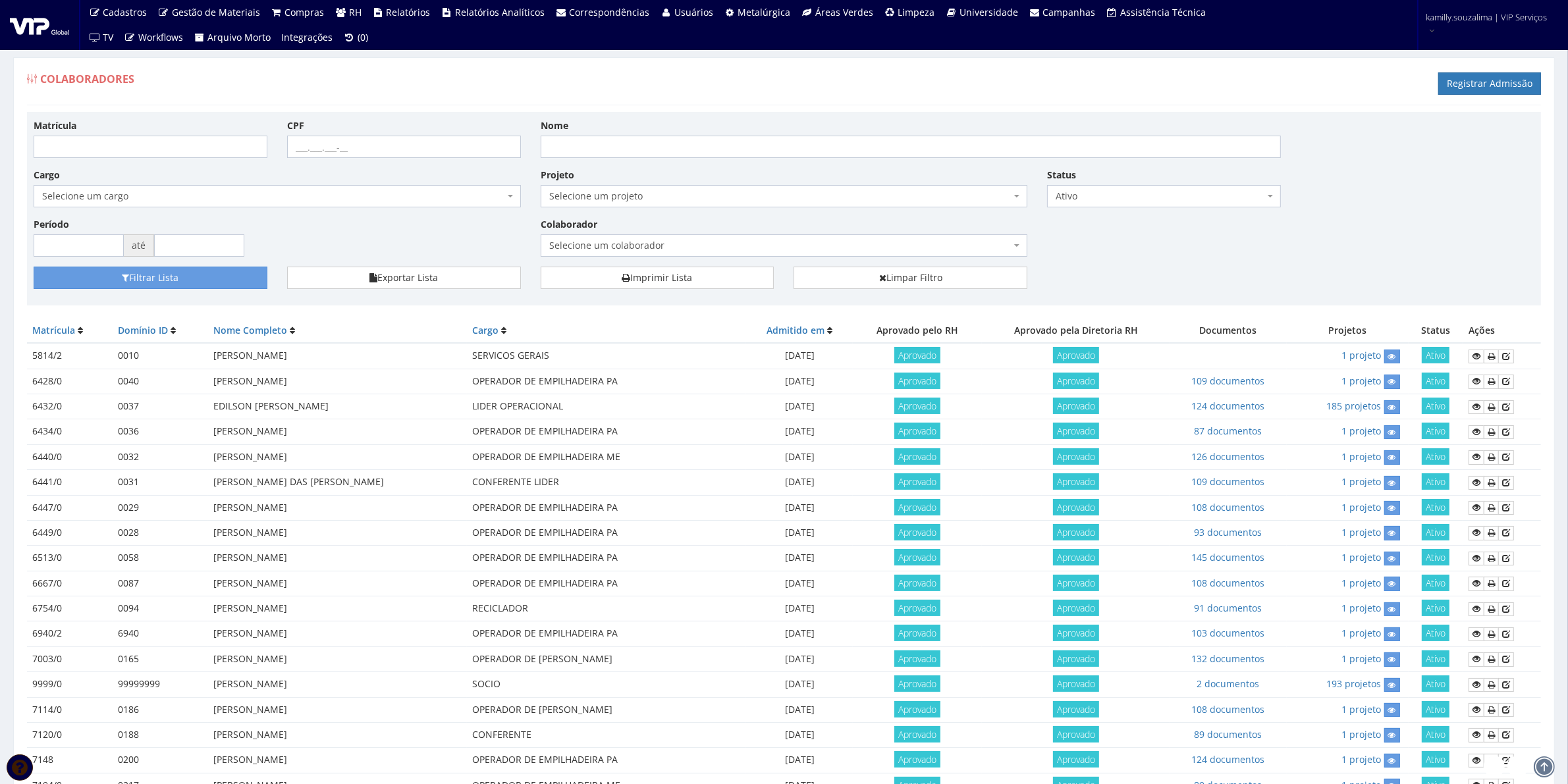
click at [1187, 257] on div "Matrícula CPF Nome Cargo Selecione um cargo G0610 D0029 - 4110-05 - AGENTE DE A…" at bounding box center [784, 192] width 1520 height 148
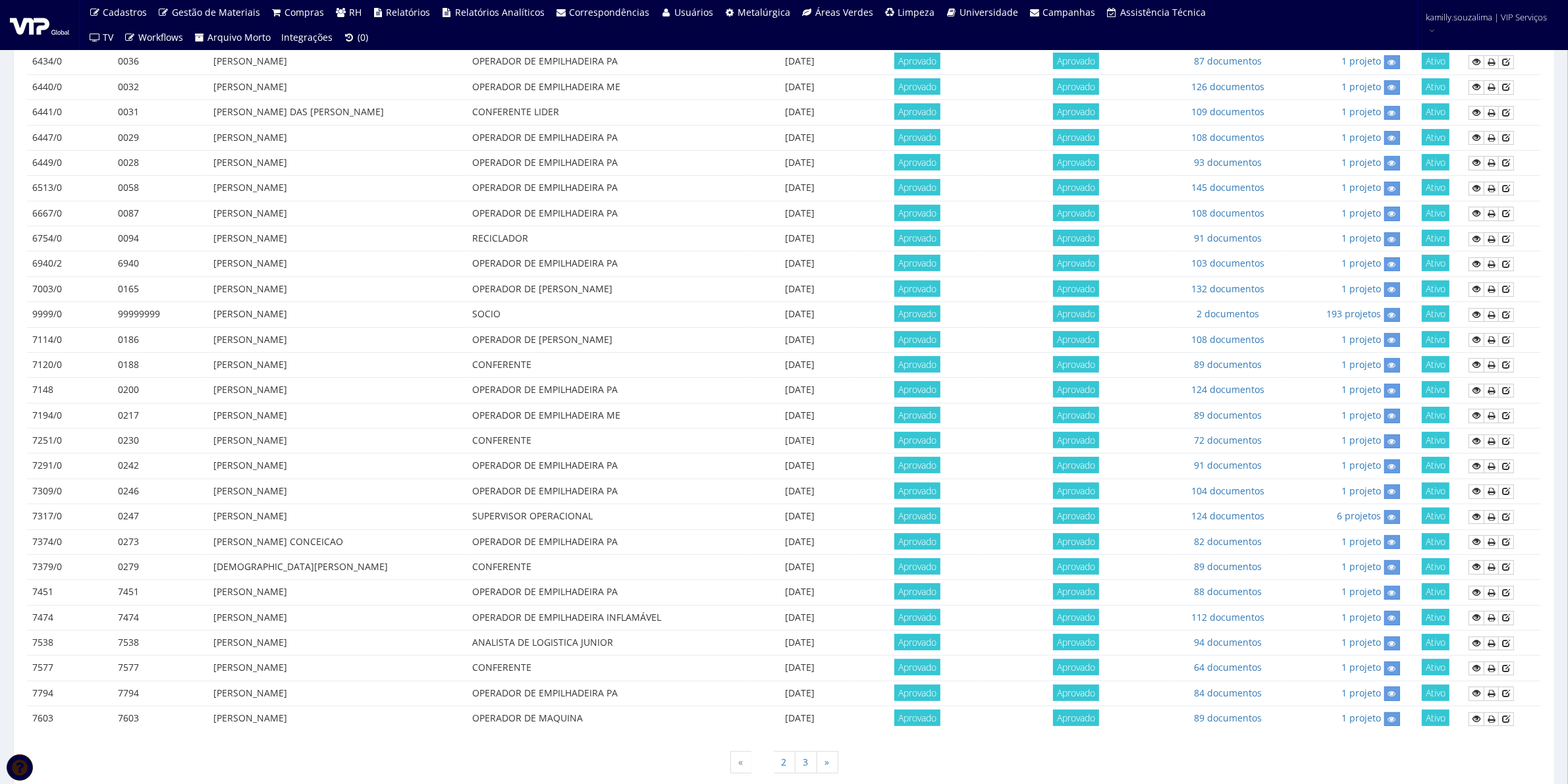
scroll to position [433, 0]
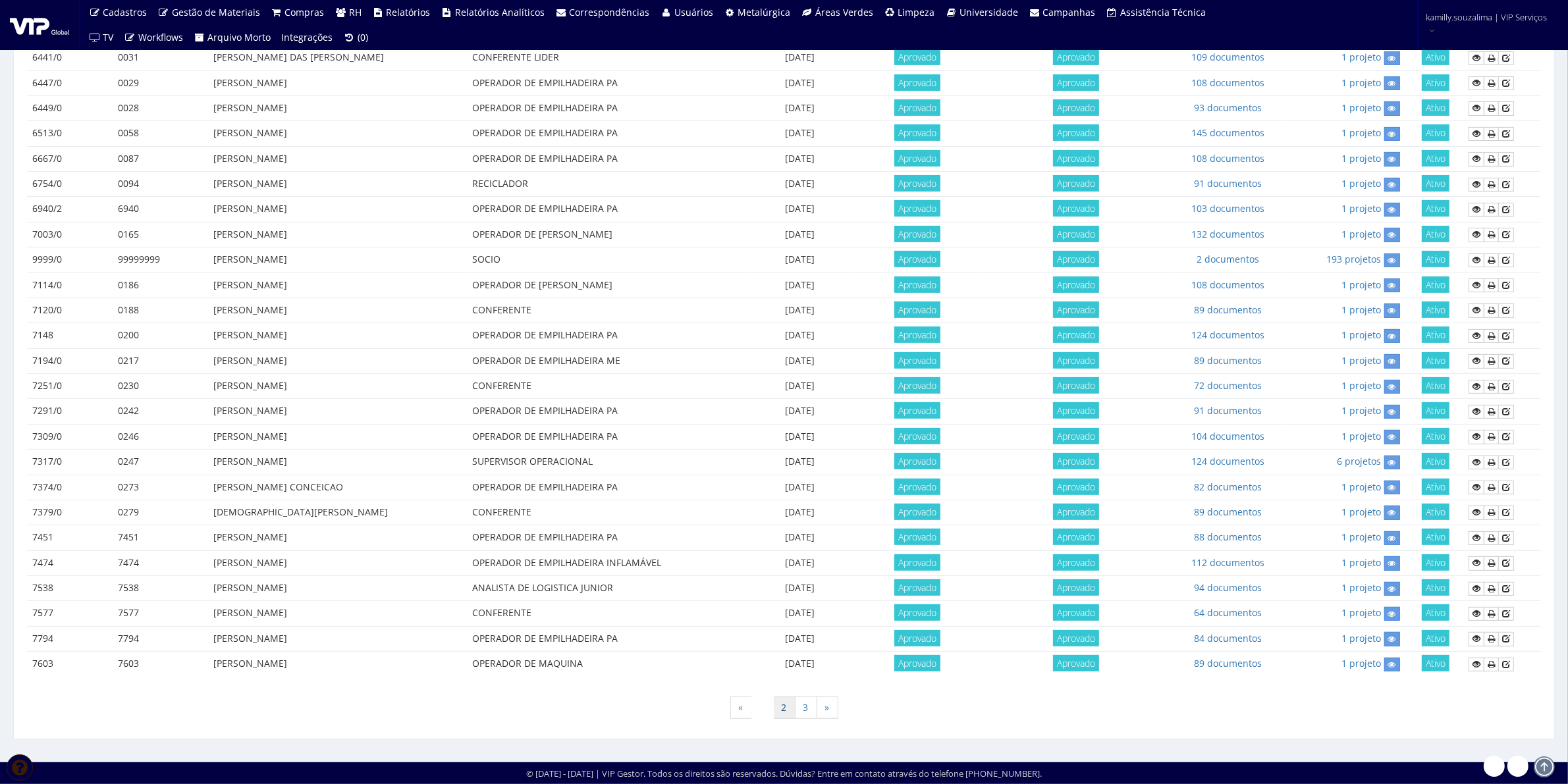
click at [787, 716] on link "2" at bounding box center [784, 707] width 22 height 22
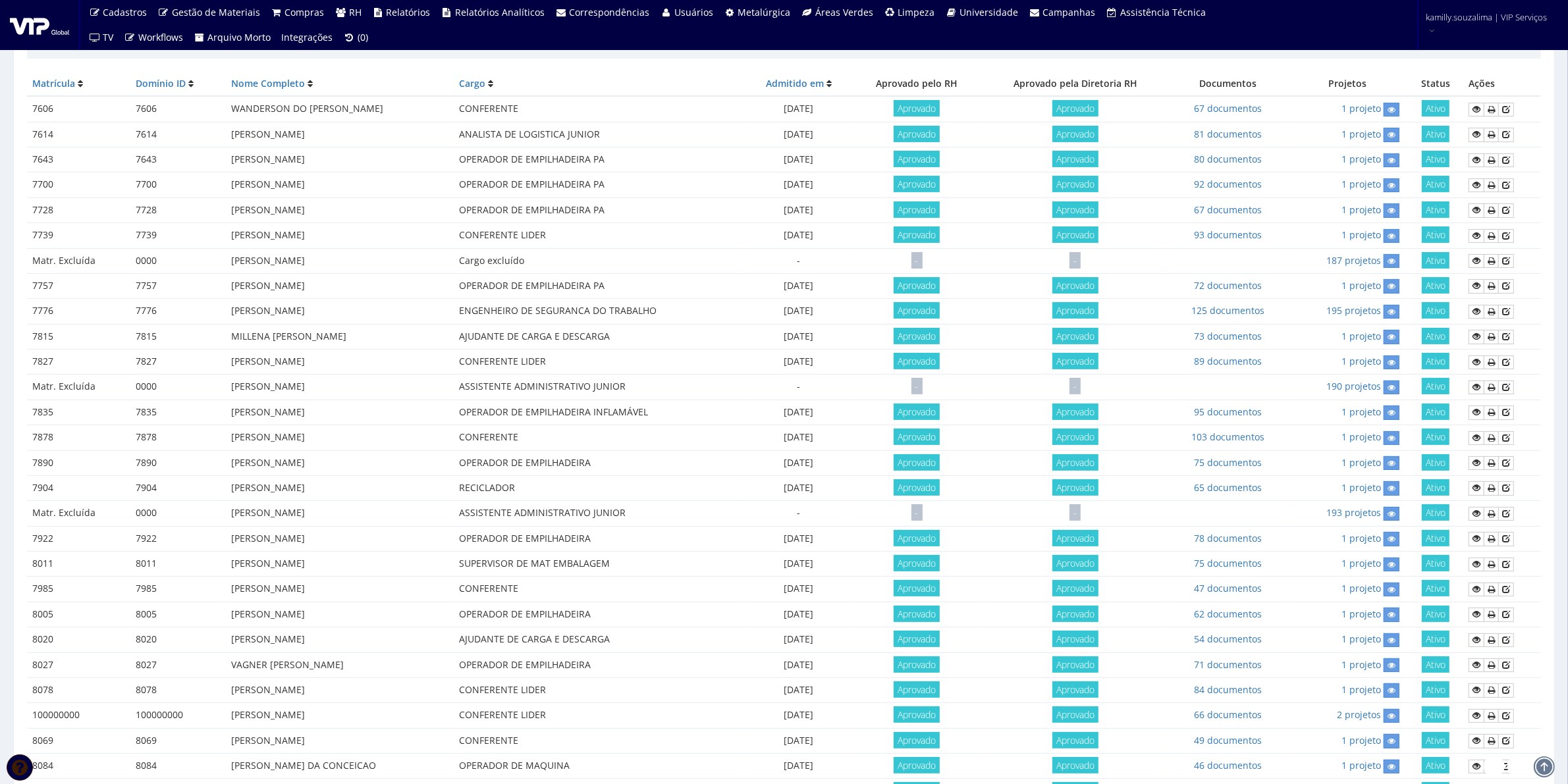
scroll to position [433, 0]
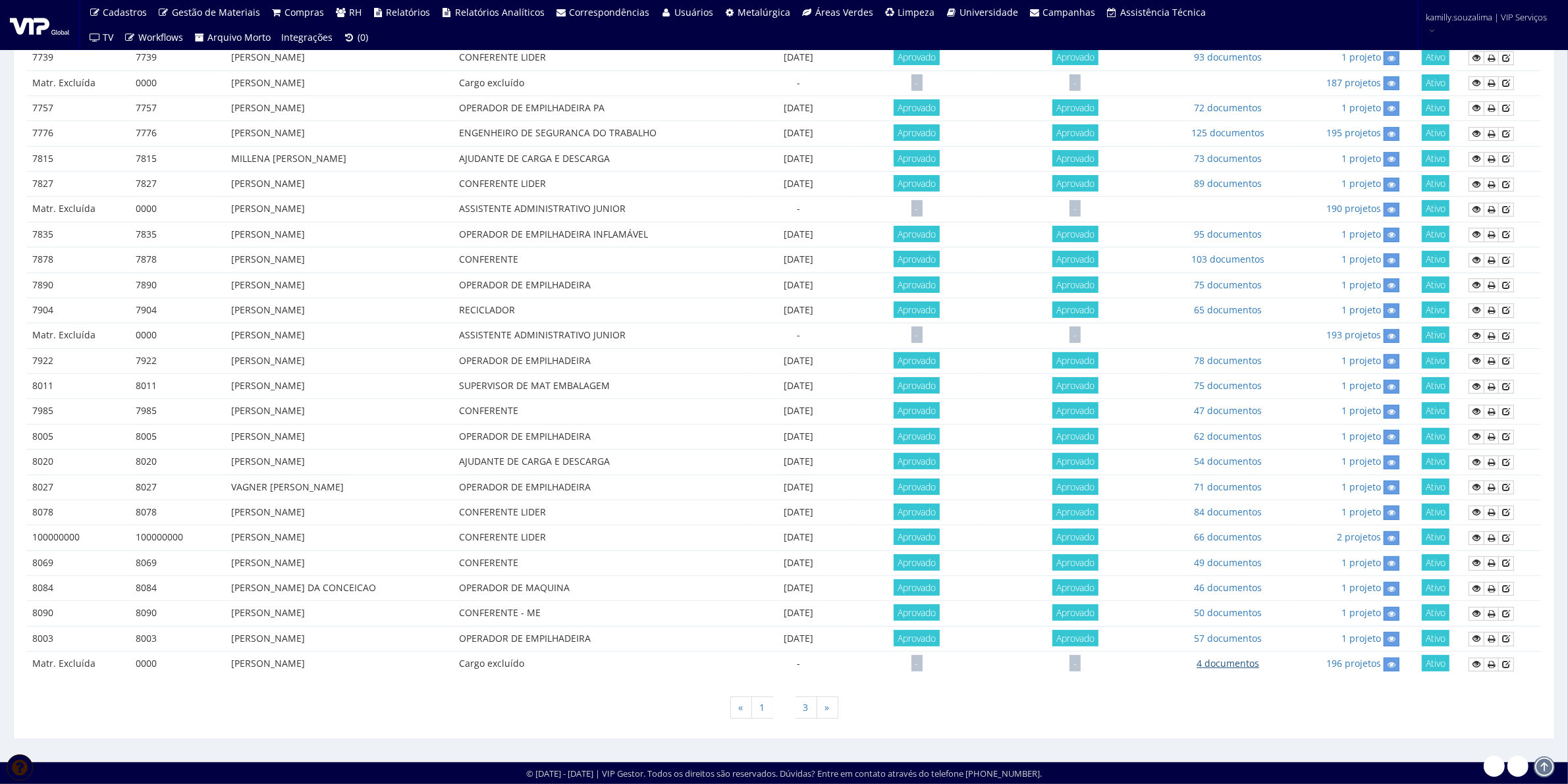
click at [1222, 661] on link "4 documentos" at bounding box center [1228, 663] width 63 height 13
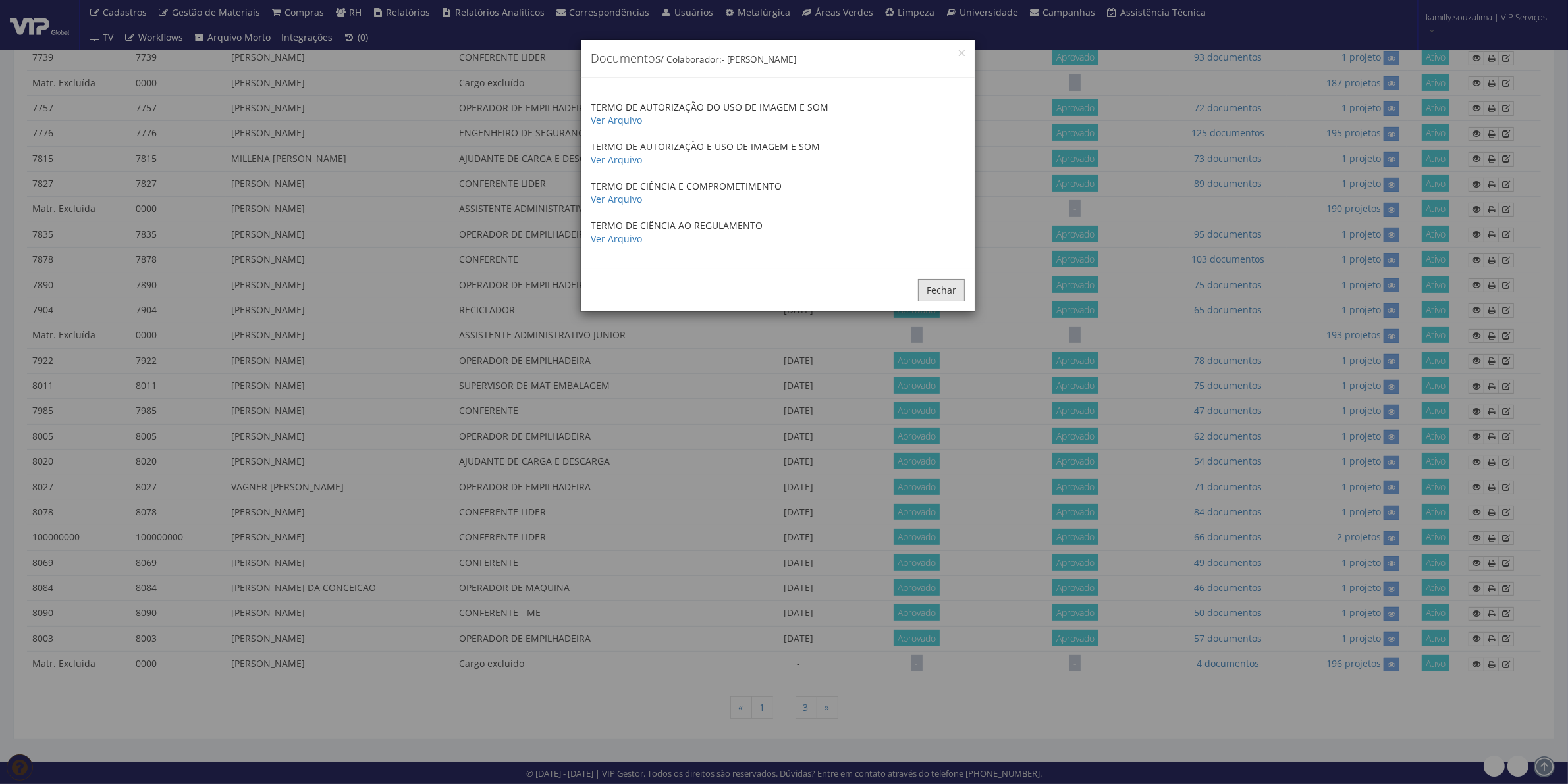
drag, startPoint x: 951, startPoint y: 281, endPoint x: 939, endPoint y: 218, distance: 64.1
click at [939, 218] on div "× Documentos / Colaborador: - Ana Maria Cachavara de Lima TERMO DE AUTORIZAÇÃO …" at bounding box center [778, 176] width 395 height 273
click at [610, 207] on div "TERMO DE AUTORIZAÇÃO DO USO DE IMAGEM E SOM Ver Arquivo TERMO DE AUTORIZAÇÃO E …" at bounding box center [778, 173] width 394 height 191
click at [610, 201] on link "Ver Arquivo" at bounding box center [616, 199] width 51 height 13
click at [943, 287] on button "Fechar" at bounding box center [941, 290] width 47 height 22
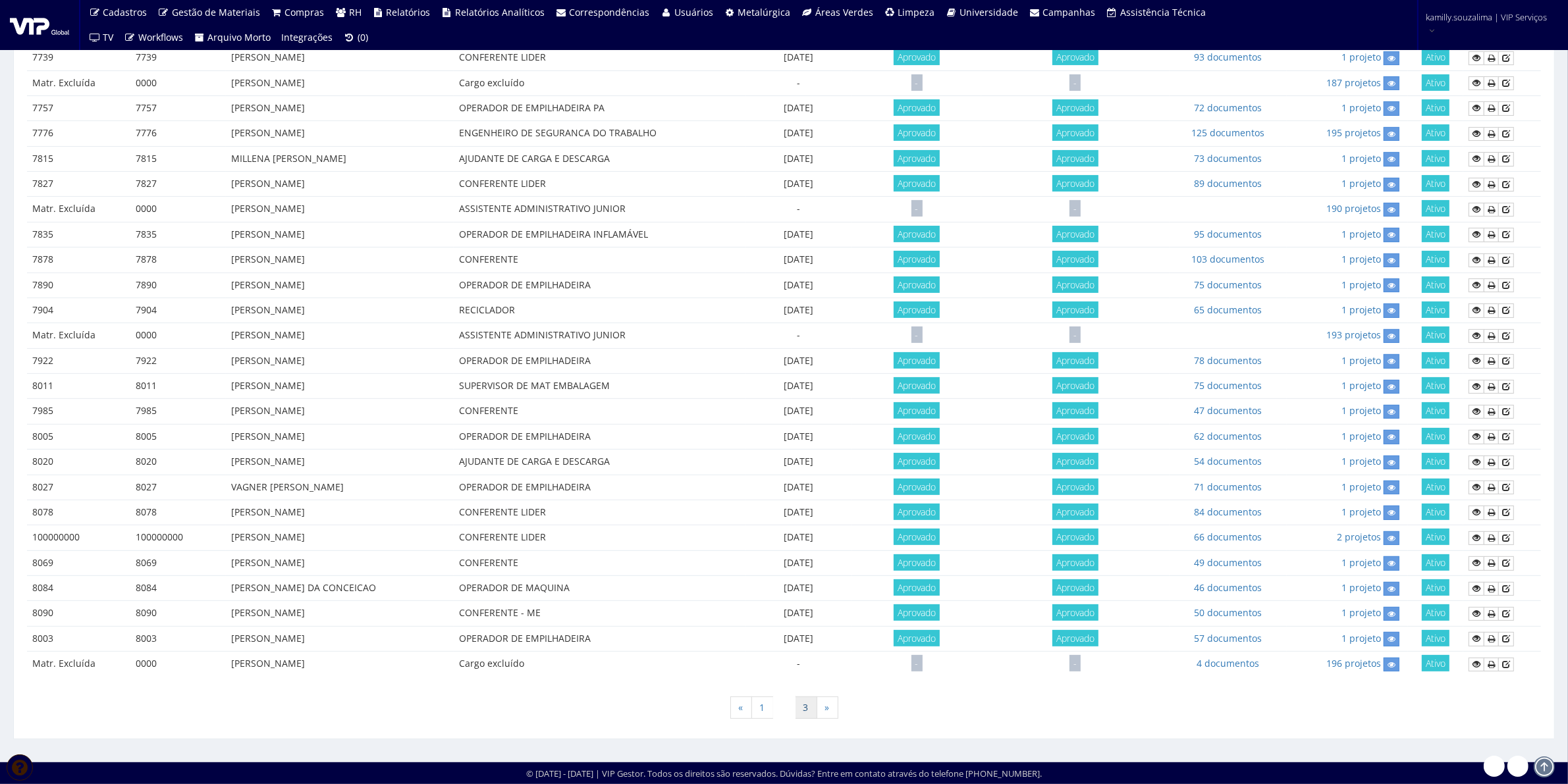
click at [808, 706] on link "3" at bounding box center [806, 707] width 22 height 22
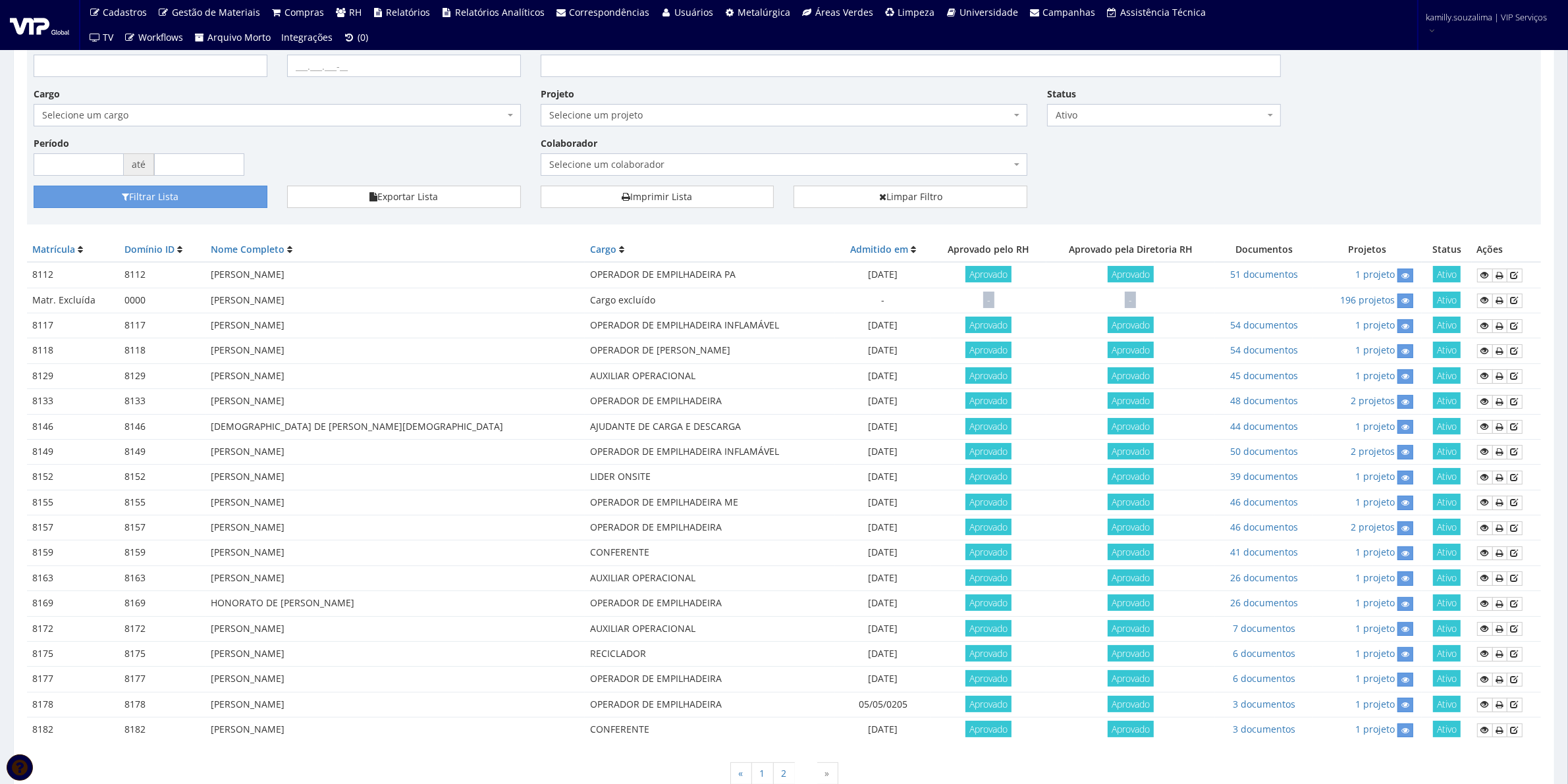
scroll to position [152, 0]
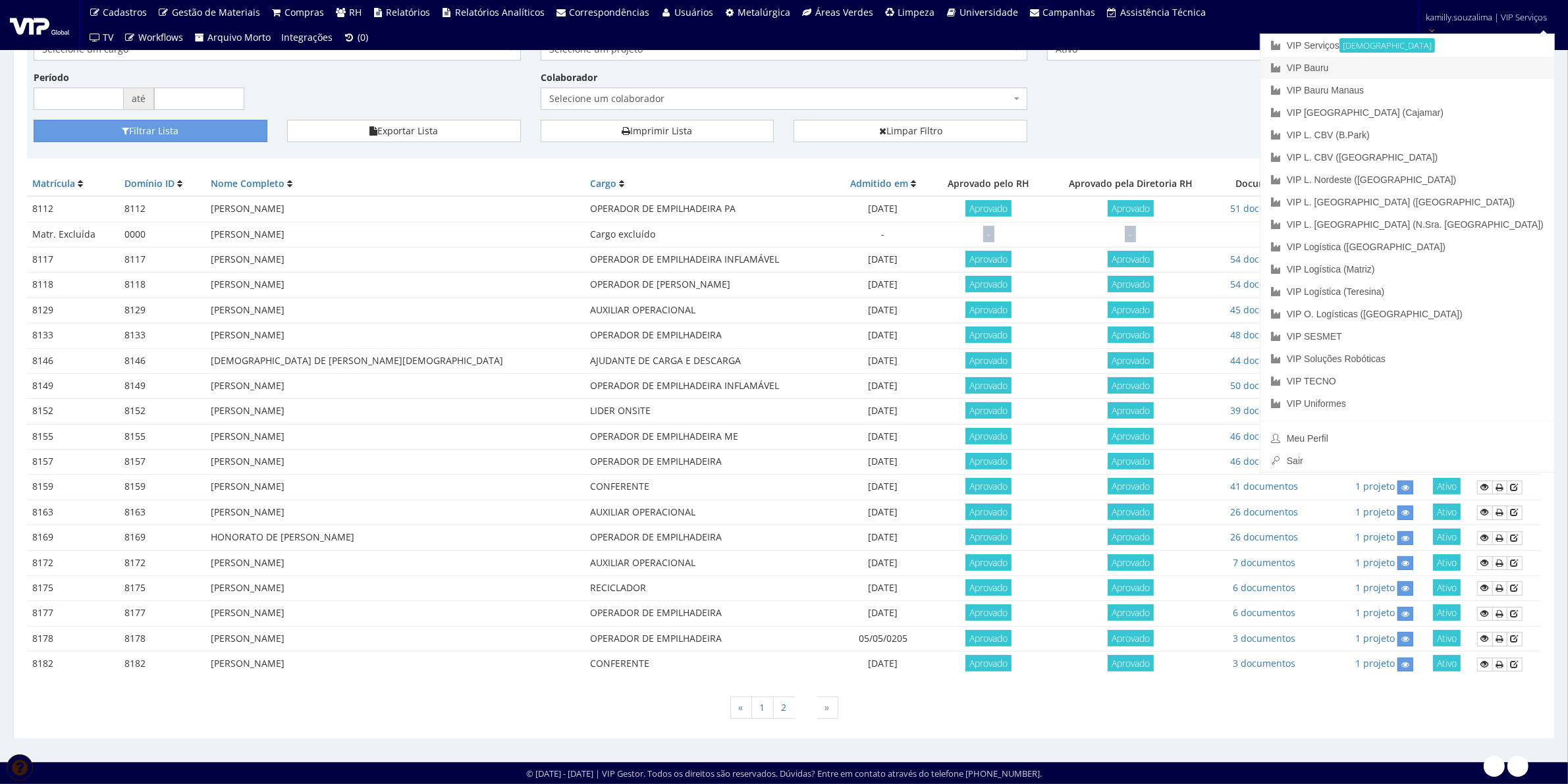
click at [1472, 66] on link "VIP Bauru" at bounding box center [1407, 68] width 293 height 22
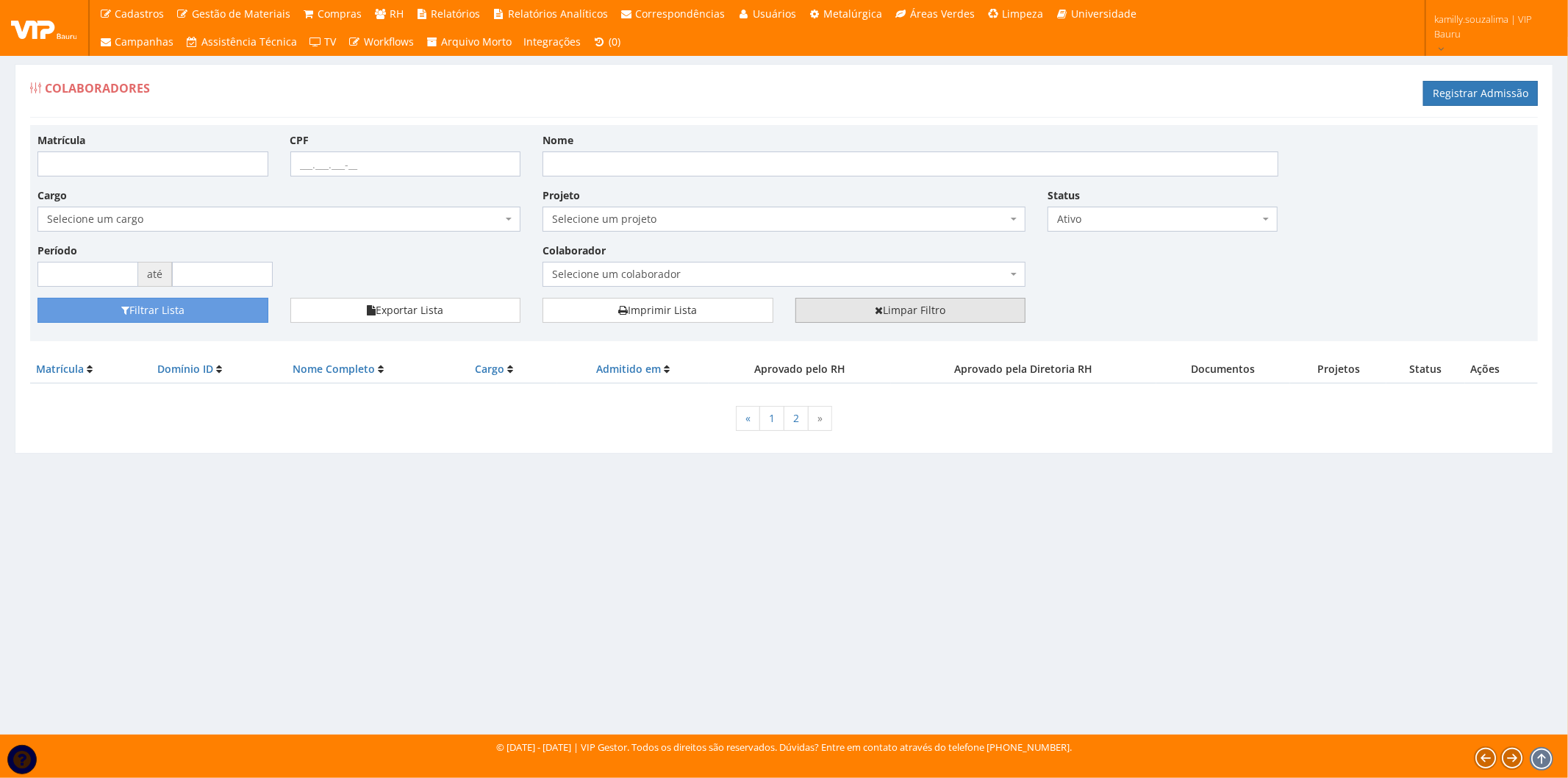
click at [951, 311] on link "Limpar Filtro" at bounding box center [911, 310] width 231 height 25
